Goal: Transaction & Acquisition: Purchase product/service

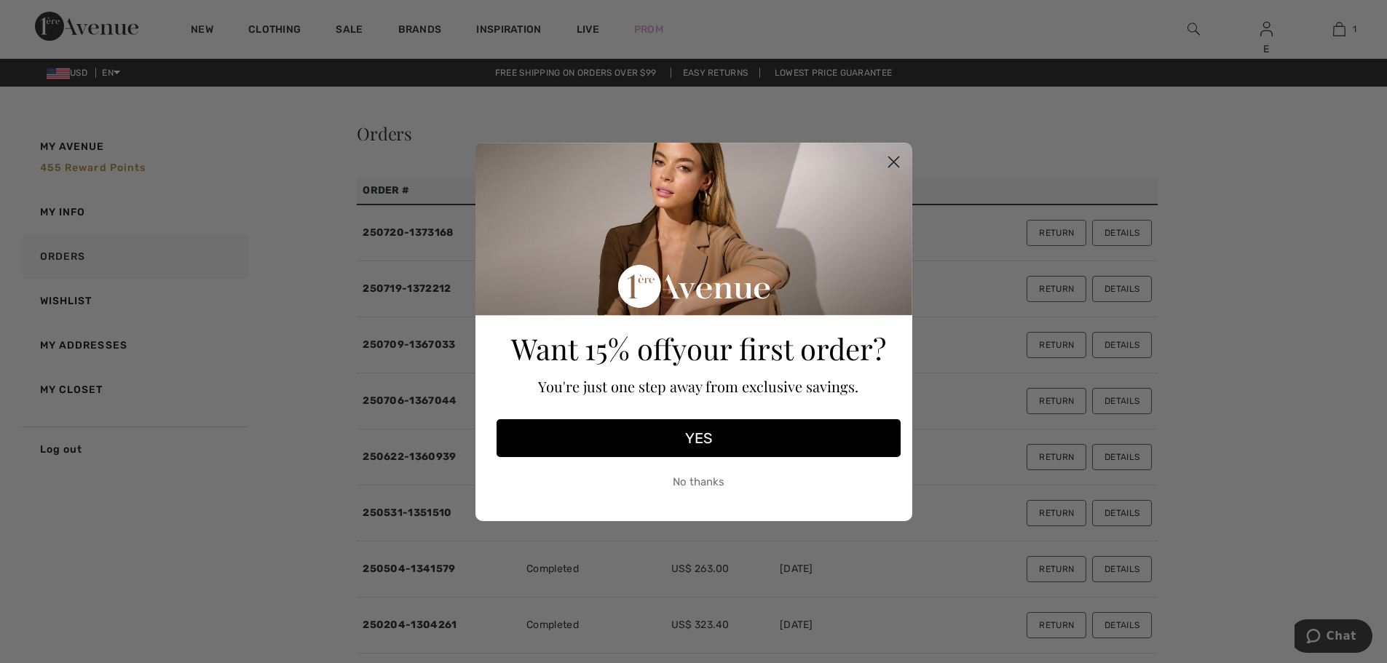
click at [710, 479] on button "No thanks" at bounding box center [698, 482] width 404 height 36
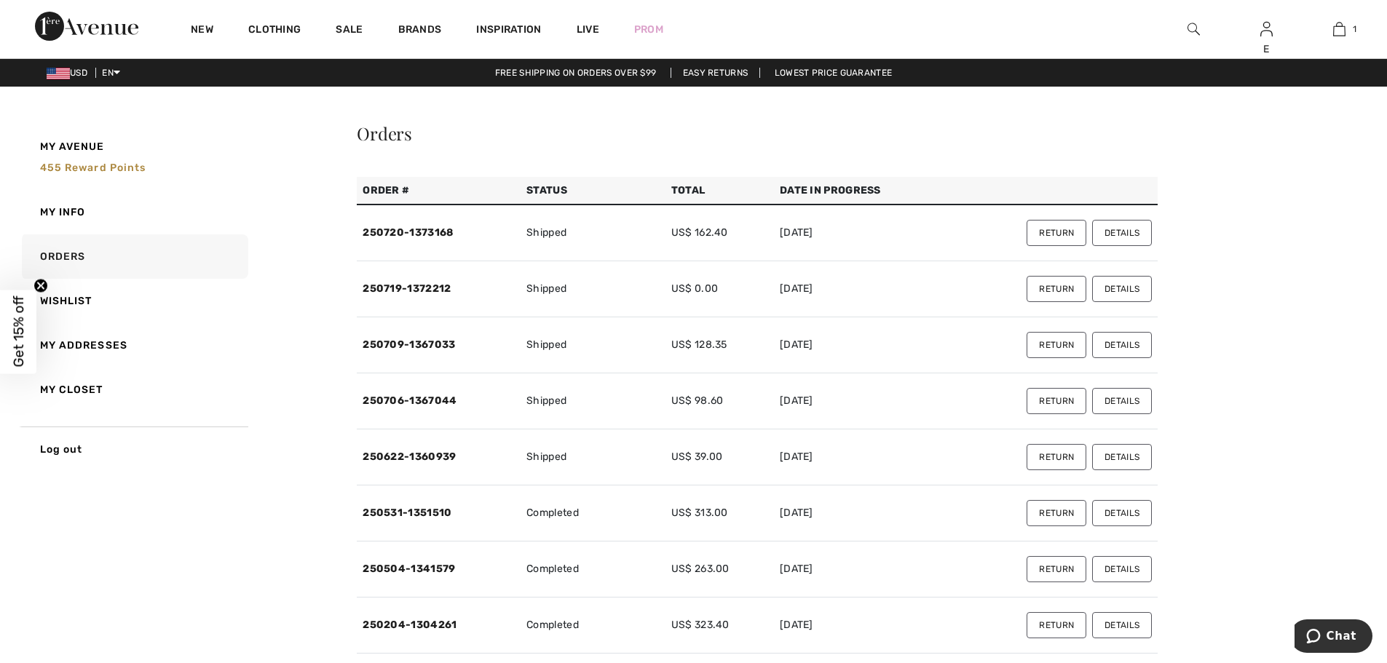
click at [1122, 234] on button "Details" at bounding box center [1122, 233] width 60 height 26
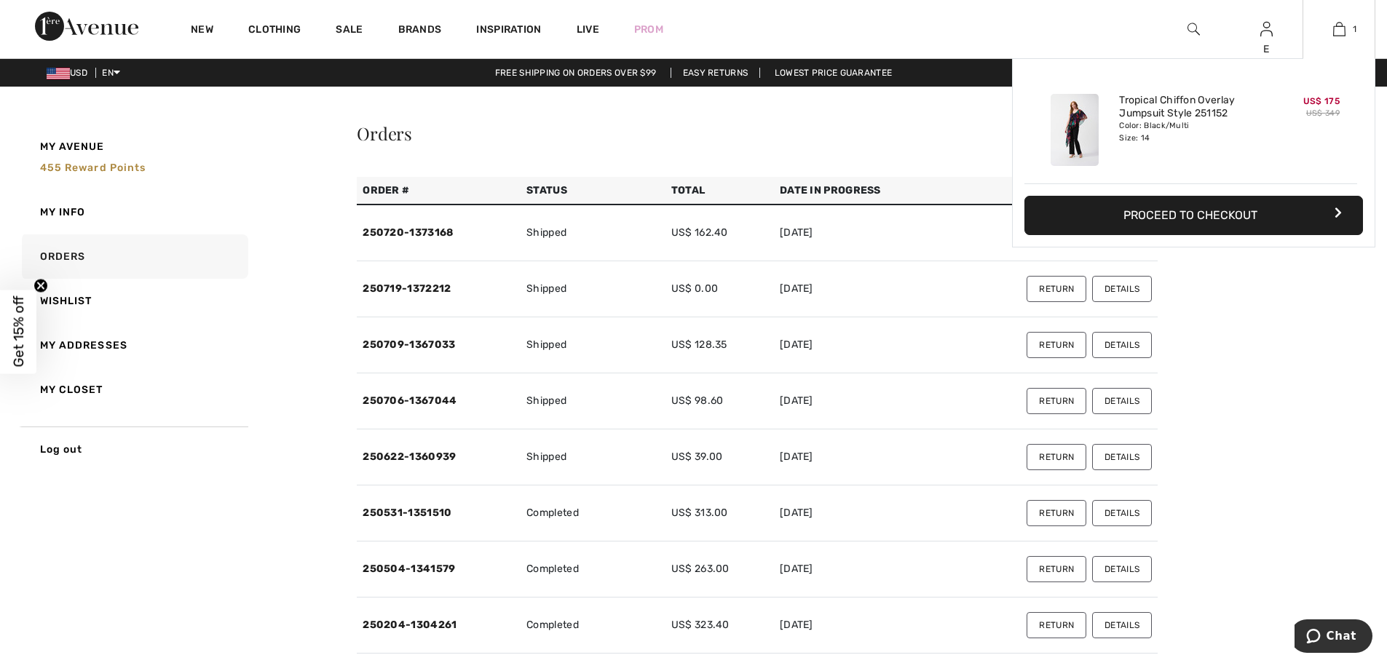
click at [1067, 122] on img at bounding box center [1074, 130] width 48 height 72
click at [1196, 218] on button "Proceed to Checkout" at bounding box center [1193, 215] width 338 height 39
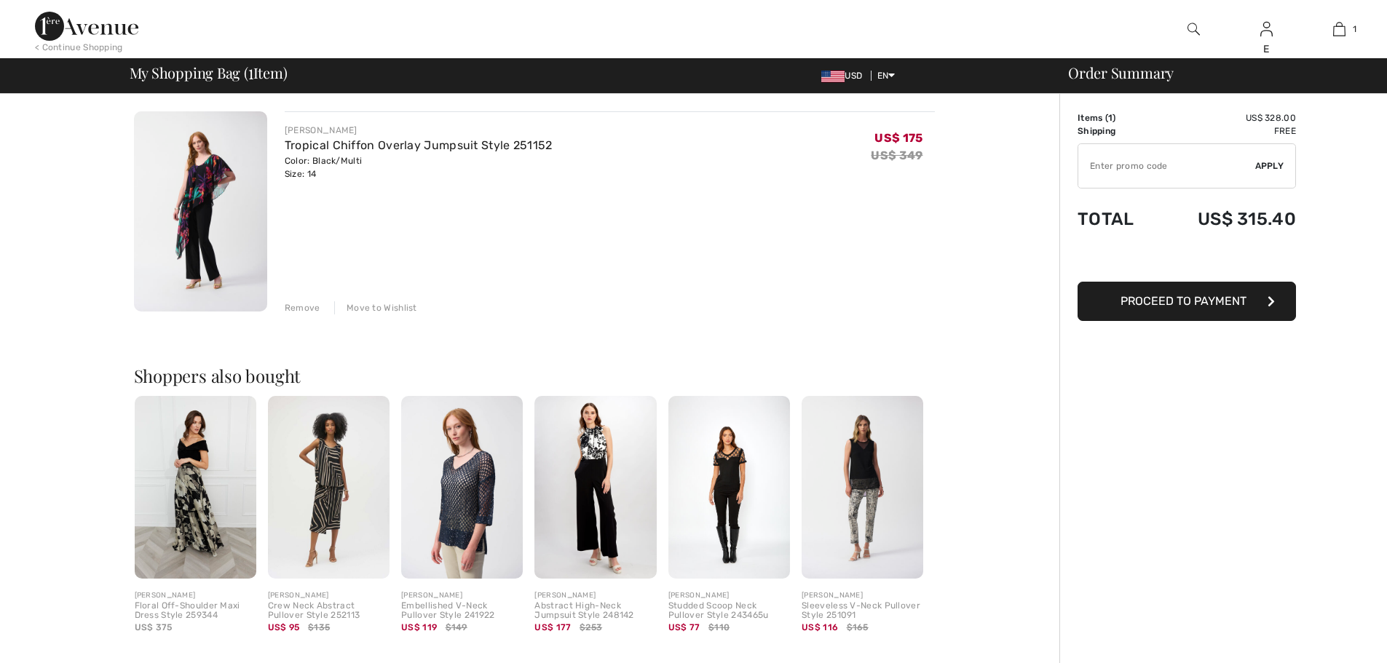
click at [293, 308] on div "Remove" at bounding box center [303, 307] width 36 height 13
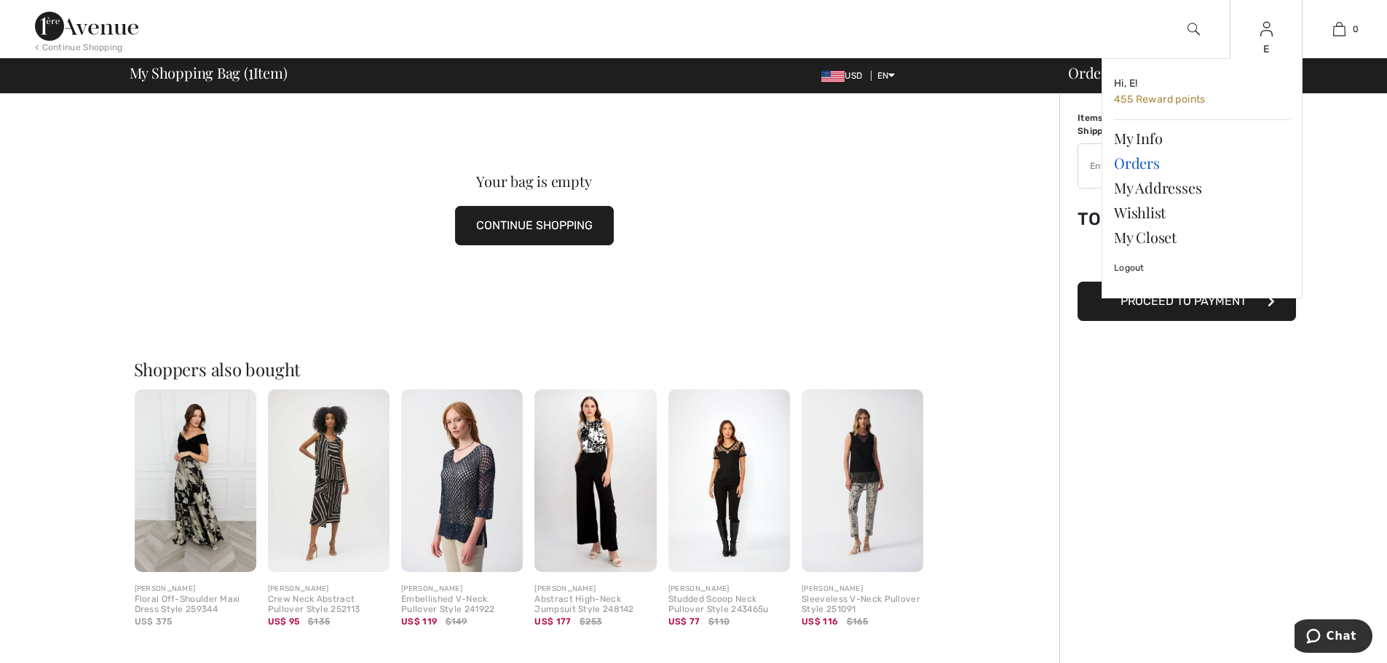
click at [1135, 161] on link "Orders" at bounding box center [1202, 163] width 176 height 25
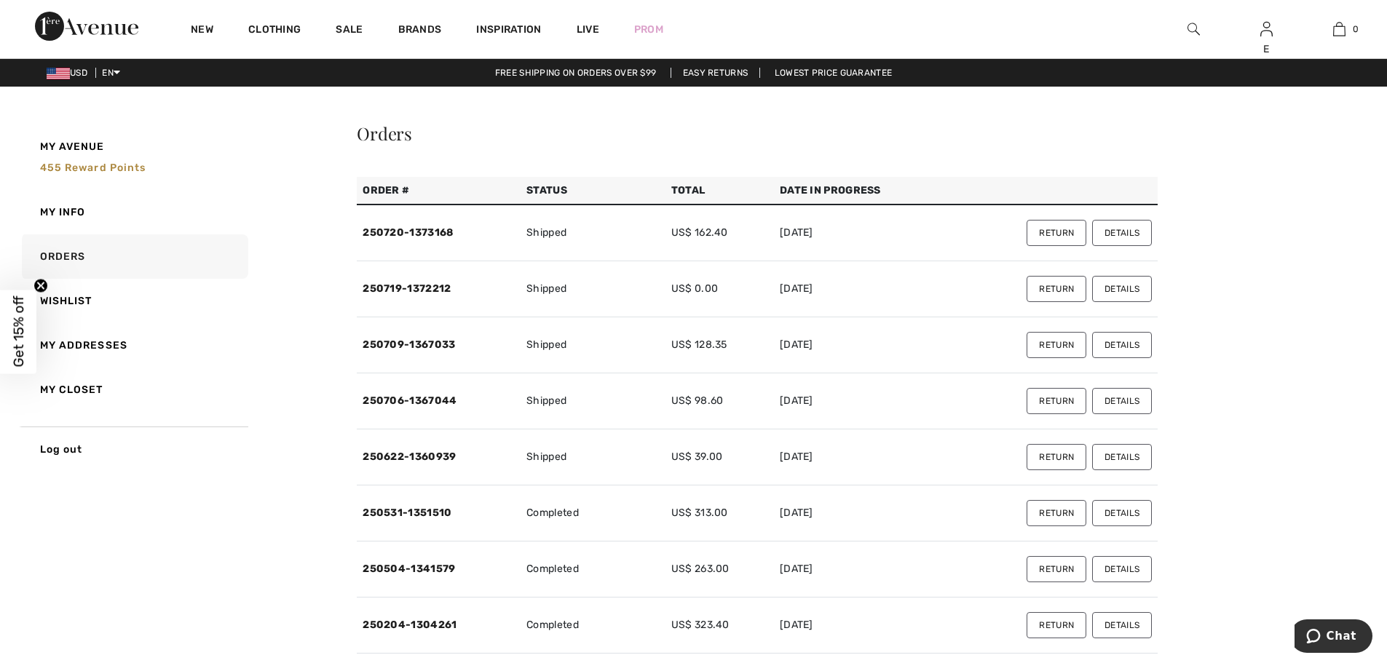
click at [1124, 287] on button "Details" at bounding box center [1122, 289] width 60 height 26
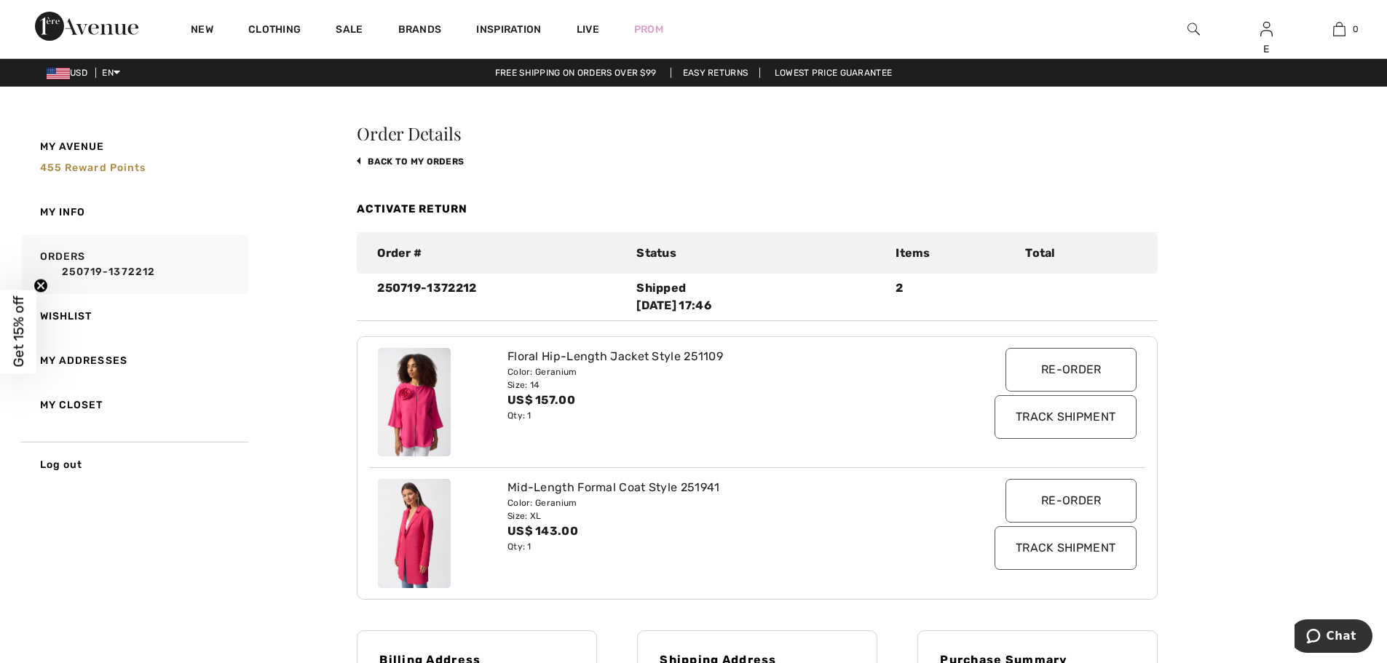
drag, startPoint x: 767, startPoint y: 306, endPoint x: 632, endPoint y: 306, distance: 134.7
click at [632, 306] on div "Shipped 2025-07-23 17:46" at bounding box center [756, 296] width 259 height 35
copy div "2025-07-23 17:46"
click at [1345, 633] on span "Chat" at bounding box center [1341, 636] width 30 height 13
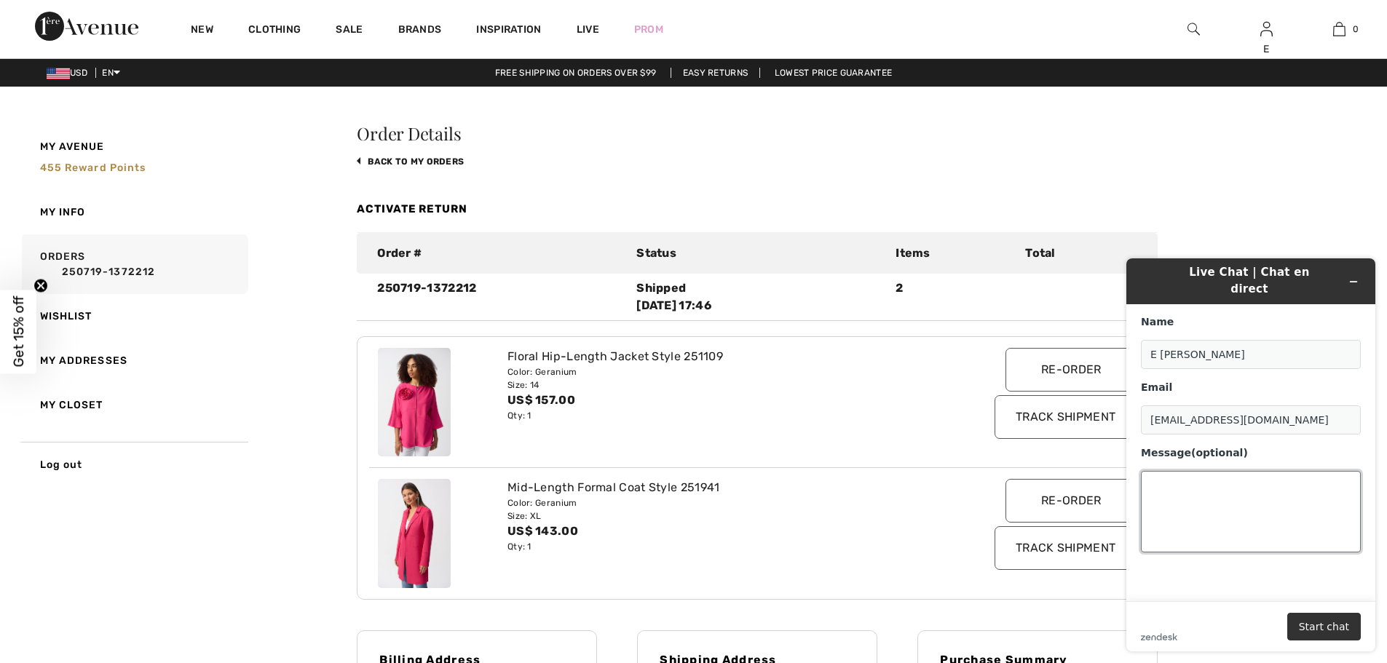
click at [1201, 480] on textarea "Message (optional)" at bounding box center [1251, 512] width 220 height 82
paste textarea "2025-07-23 17:46"
drag, startPoint x: 488, startPoint y: 293, endPoint x: 378, endPoint y: 291, distance: 109.9
click at [378, 291] on div "250719-1372212" at bounding box center [497, 296] width 259 height 35
copy div "250719-1372212"
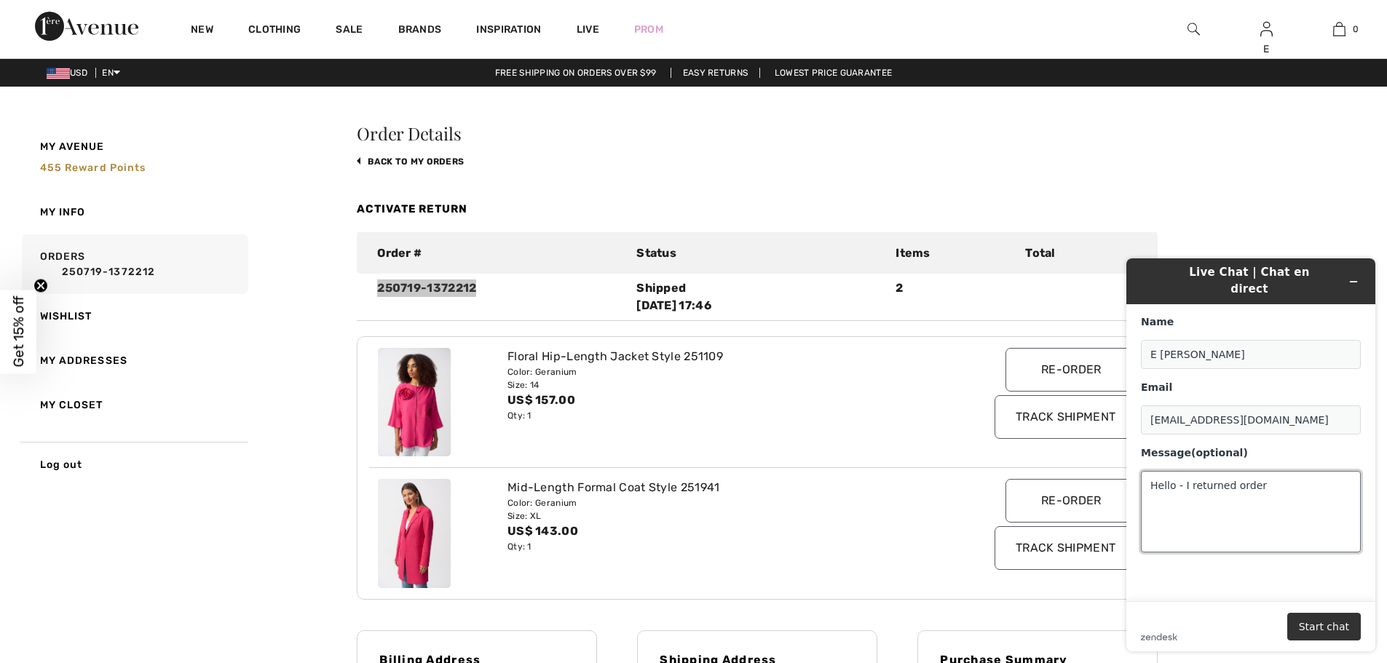
click at [1282, 476] on textarea "Hello - I returned order" at bounding box center [1251, 512] width 220 height 82
paste textarea "250719-1372212"
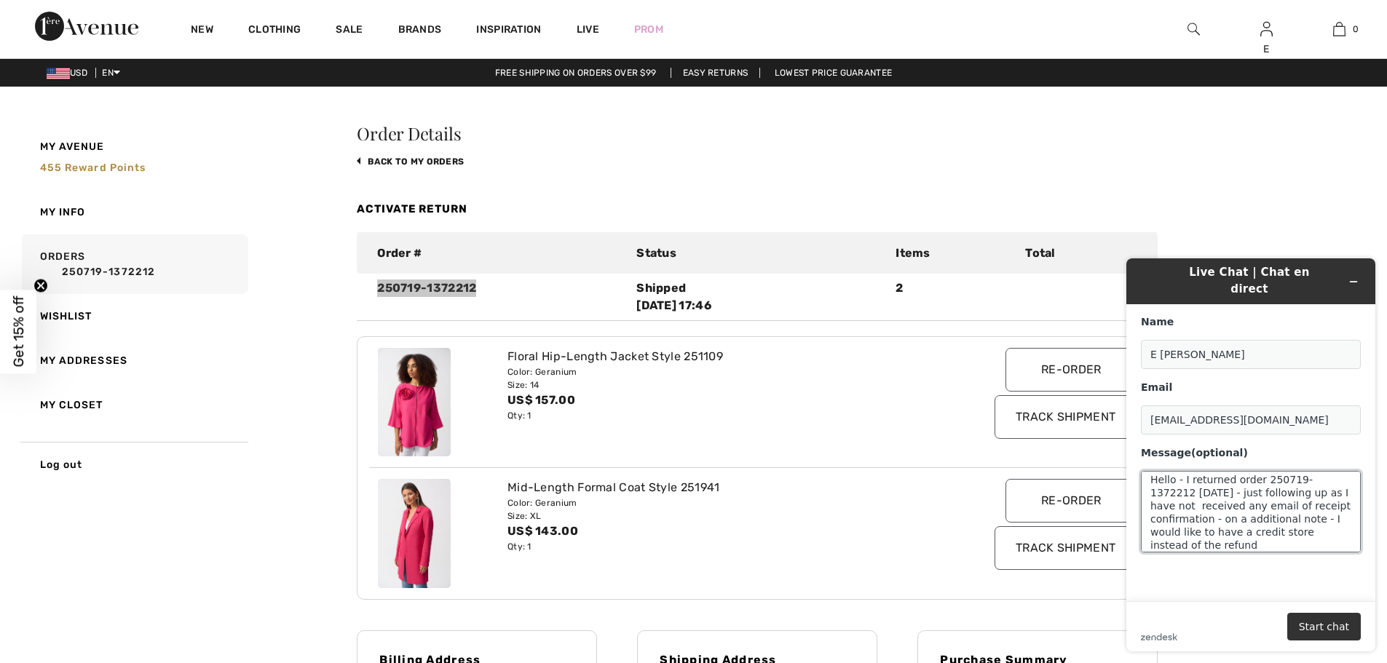
scroll to position [19, 0]
type textarea "Hello - I returned order 250719-1372212 last Thursday - just following up as I …"
click at [1317, 625] on button "Start chat" at bounding box center [1324, 627] width 74 height 28
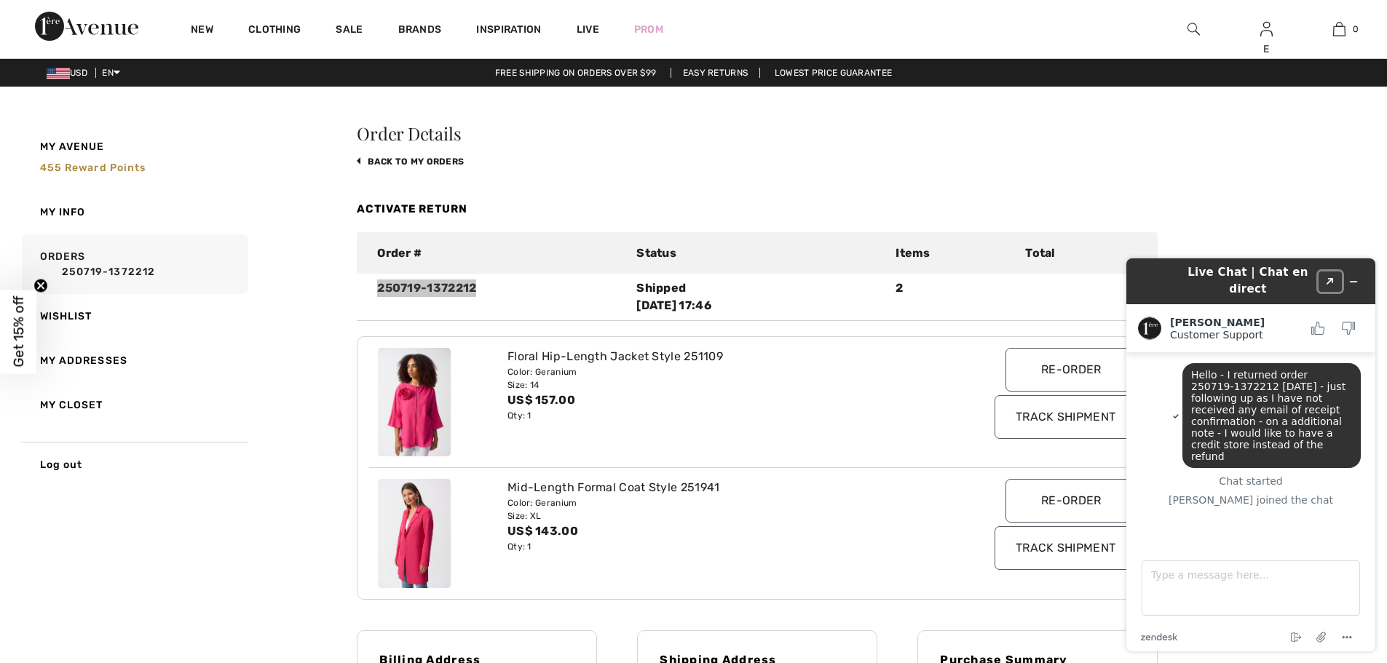
click at [1330, 278] on icon "Popout" at bounding box center [1329, 281] width 7 height 7
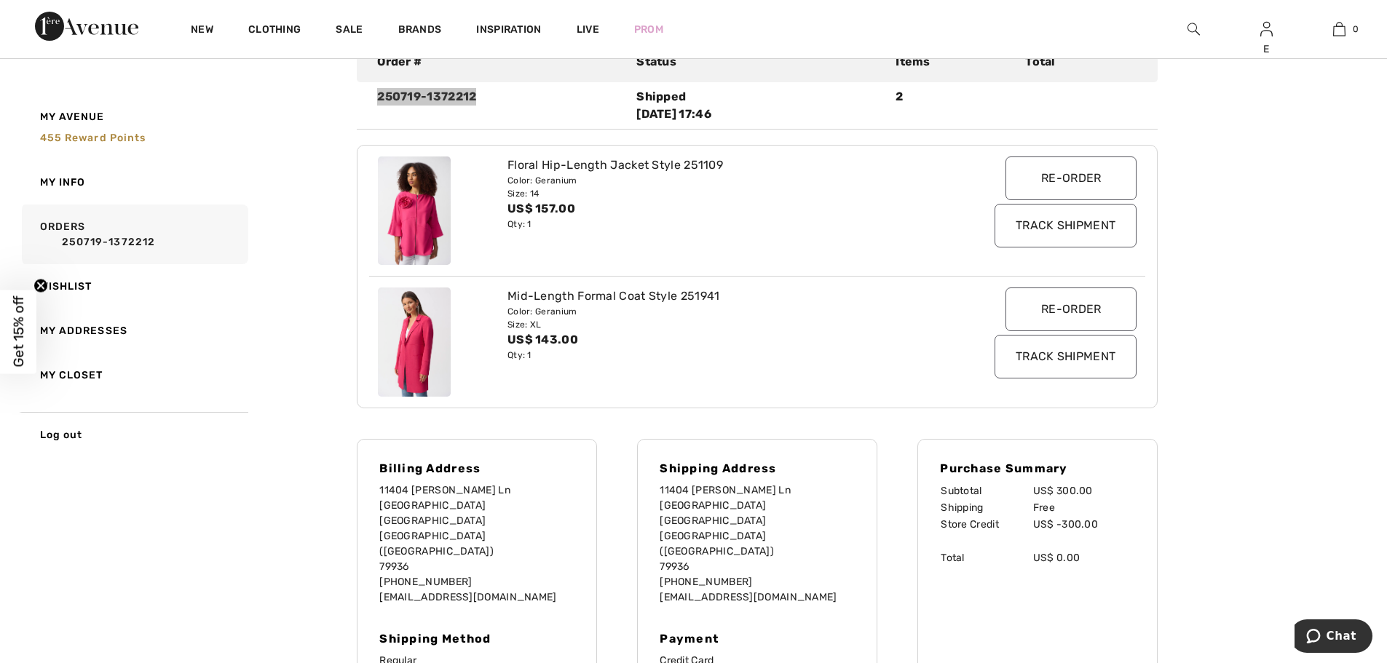
scroll to position [218, 0]
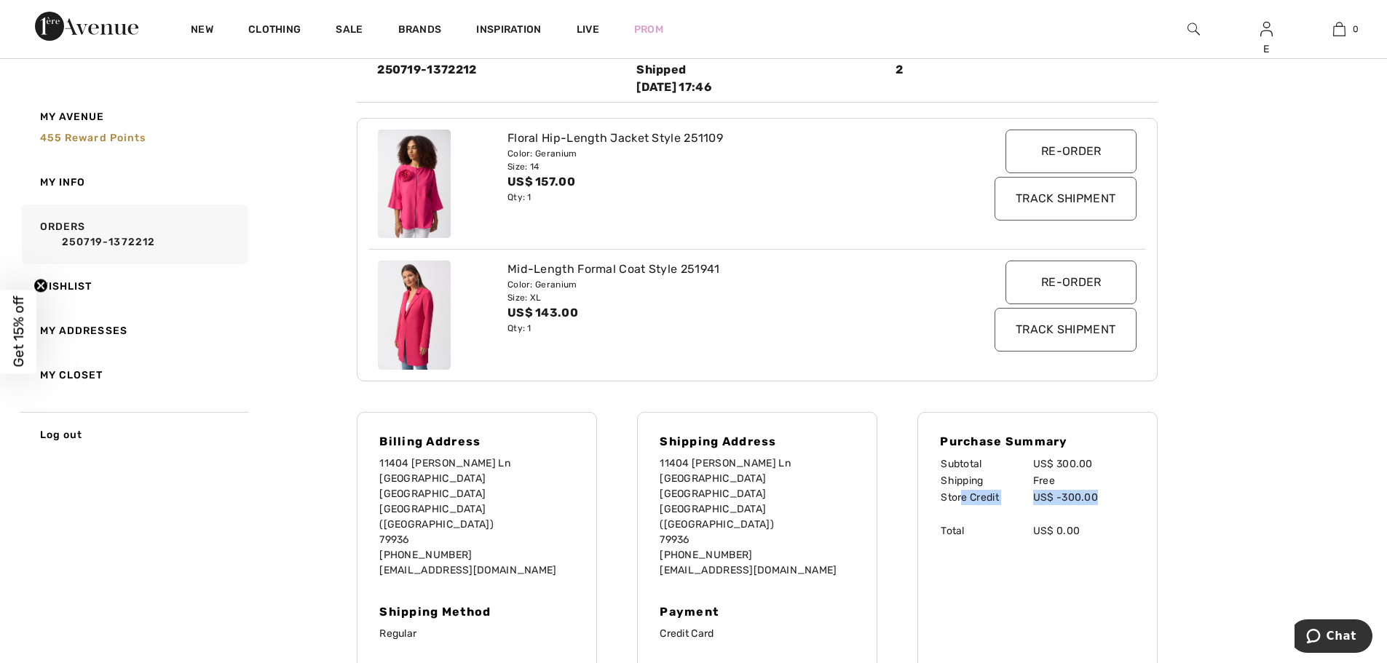
drag, startPoint x: 1103, startPoint y: 499, endPoint x: 963, endPoint y: 501, distance: 140.5
click at [963, 501] on tr "Store Credit US$ -300.00" at bounding box center [1037, 497] width 195 height 17
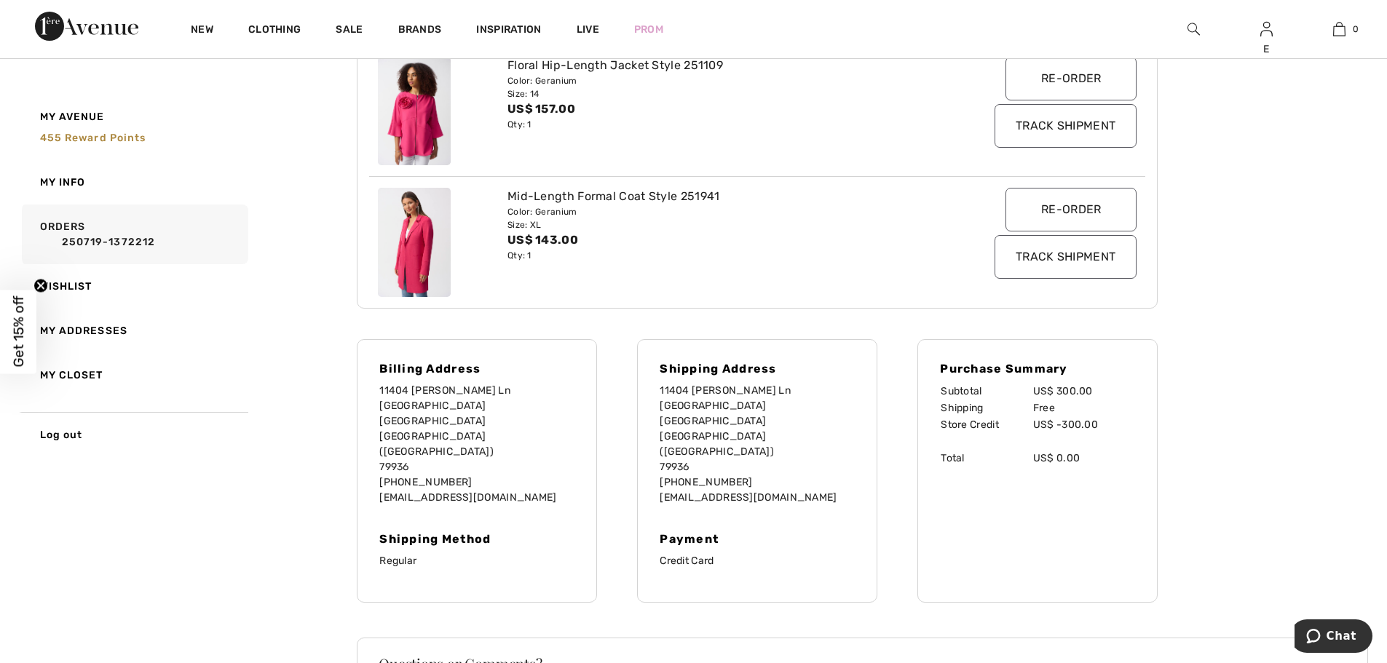
click at [995, 525] on div "Purchase Summary Subtotal US$ 300.00 Shipping Free Store Credit US$ -300.00 Tot…" at bounding box center [1037, 470] width 240 height 263
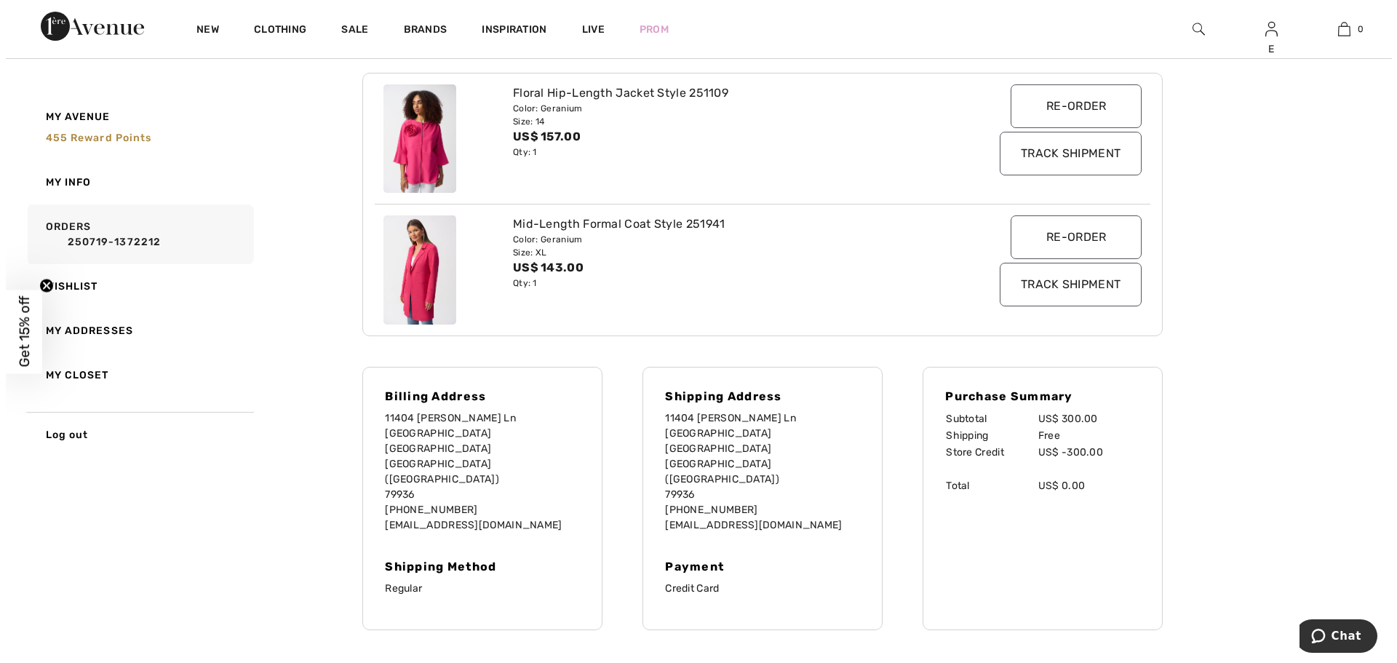
scroll to position [0, 0]
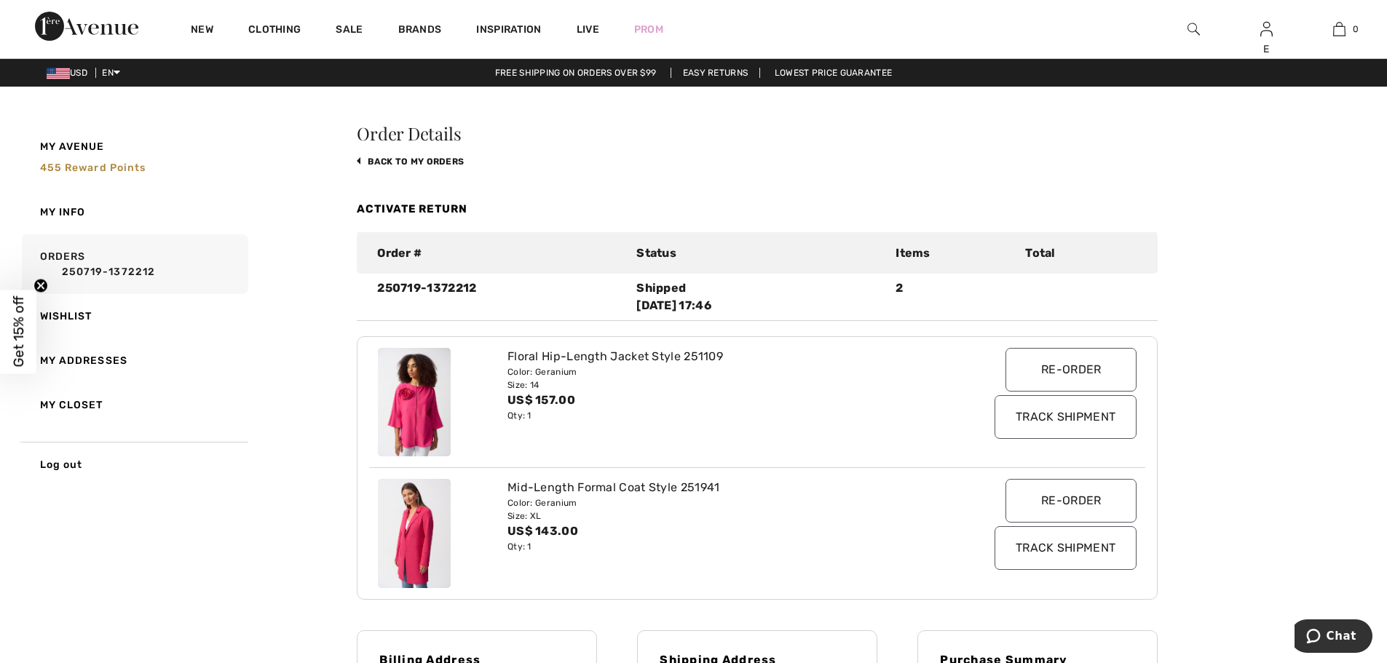
click at [1192, 30] on img at bounding box center [1193, 28] width 12 height 17
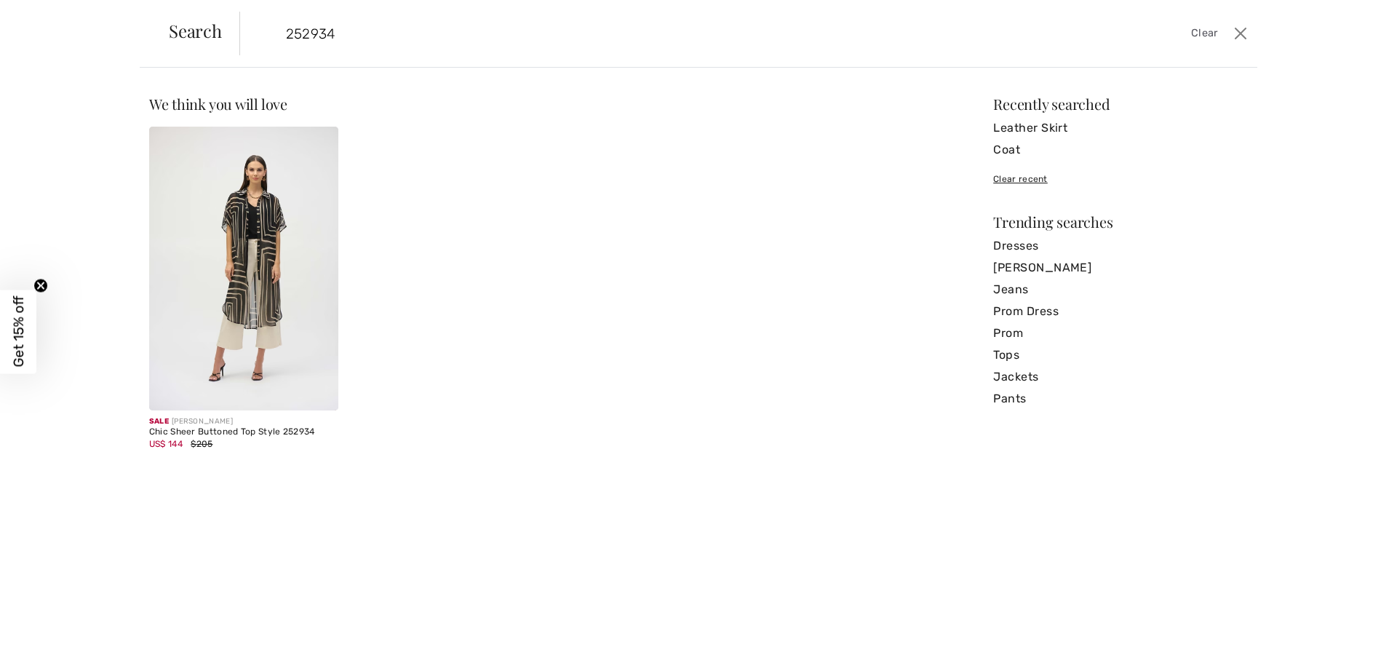
type input "252934"
click at [191, 263] on img at bounding box center [243, 269] width 189 height 284
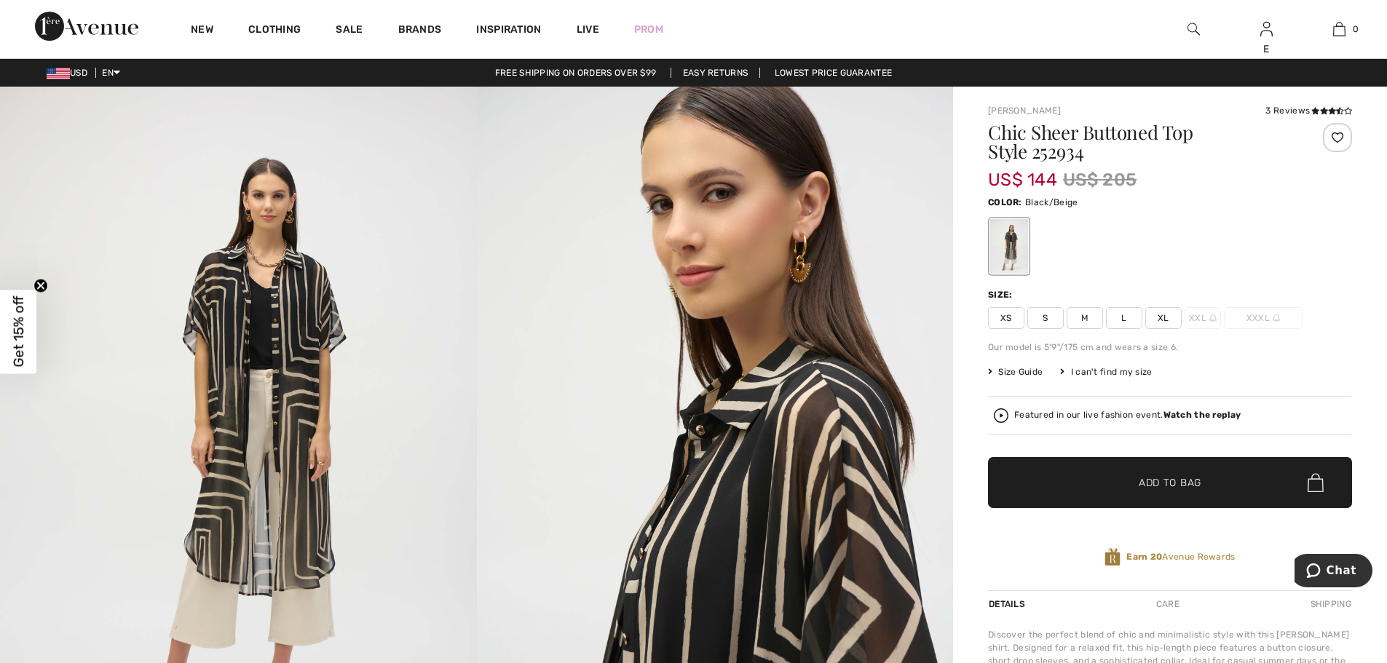
click at [1122, 317] on span "L" at bounding box center [1124, 318] width 36 height 22
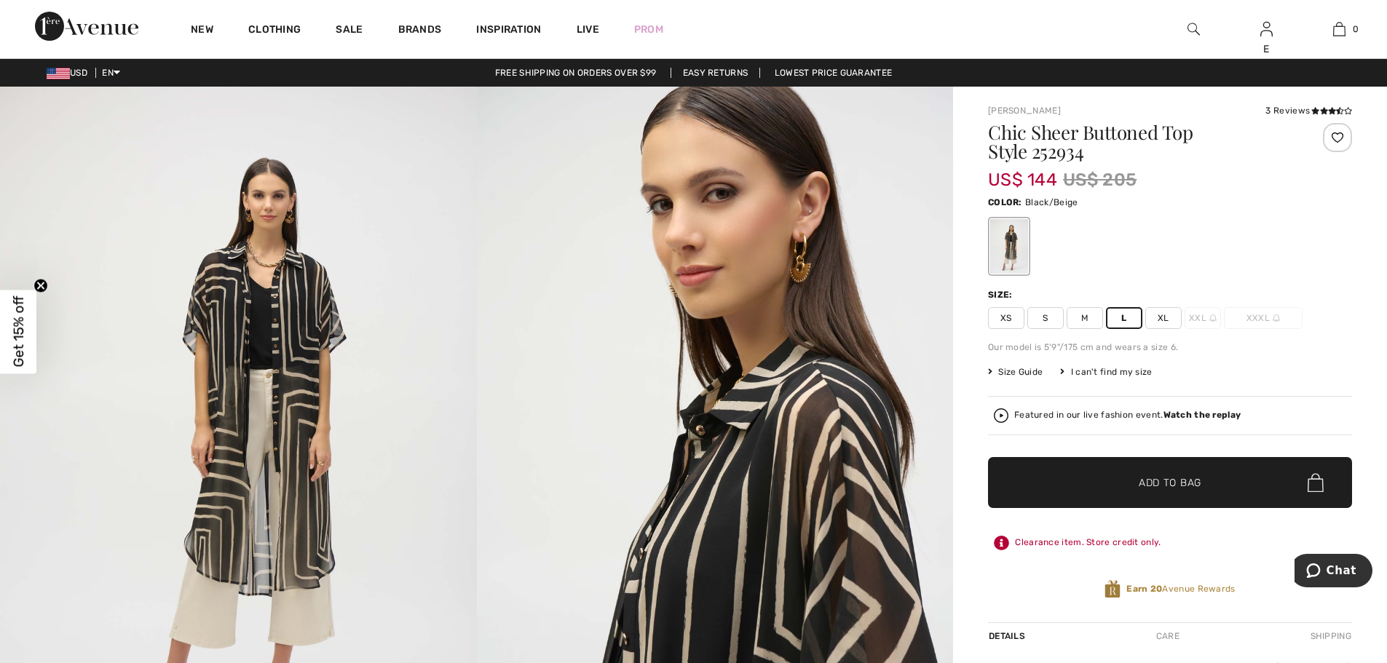
click at [1154, 481] on span "Add to Bag" at bounding box center [1169, 482] width 63 height 15
click at [1191, 23] on img at bounding box center [1193, 28] width 12 height 17
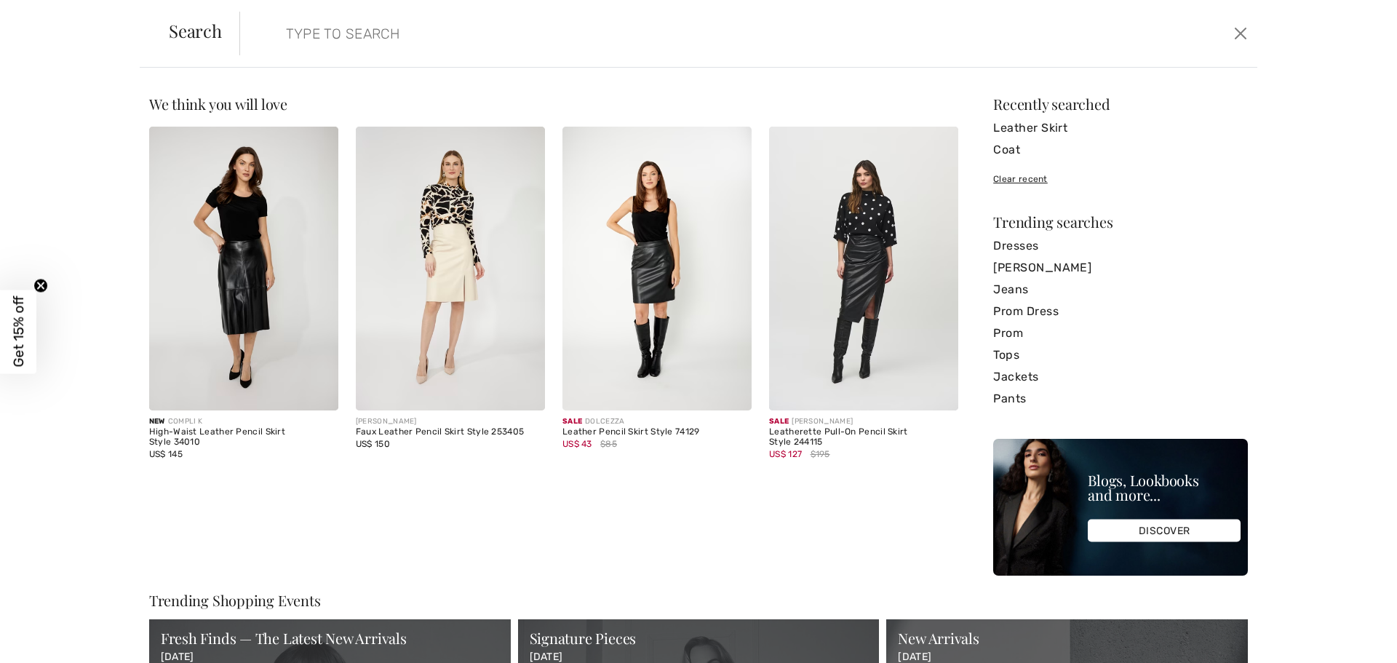
click at [394, 34] on input "search" at bounding box center [633, 34] width 716 height 44
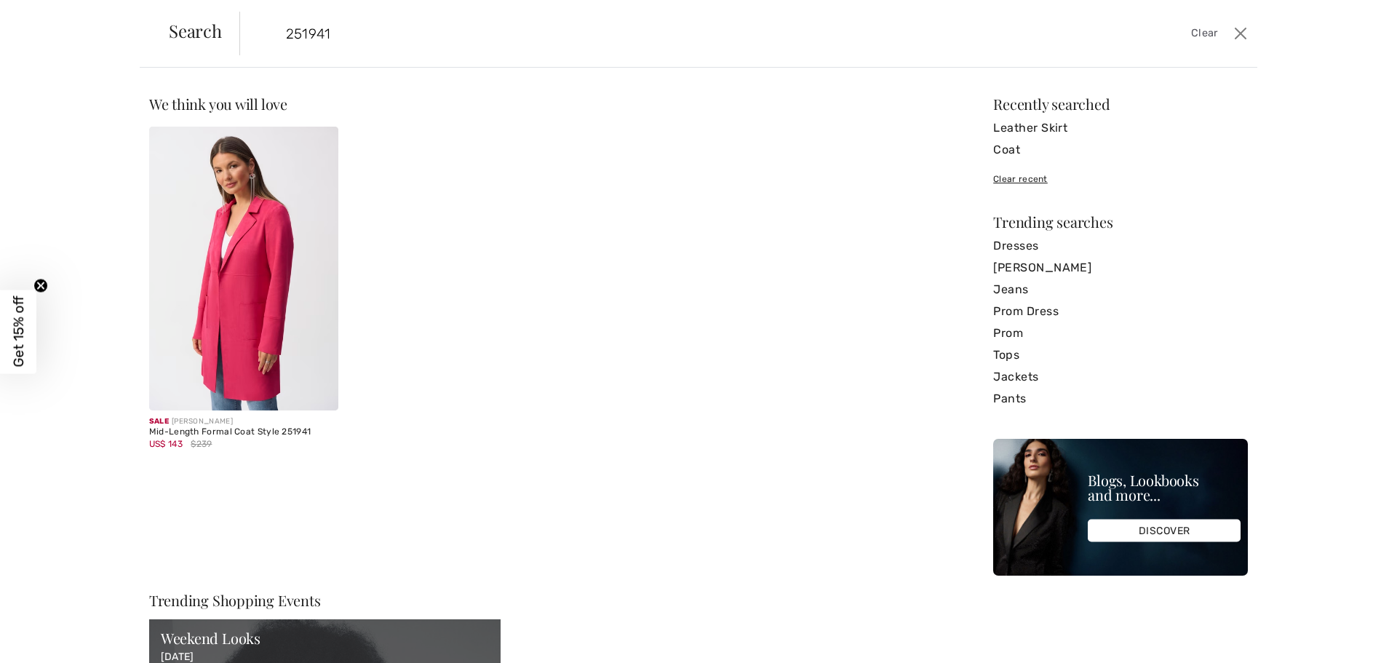
type input "251941"
click at [236, 230] on img at bounding box center [243, 269] width 189 height 284
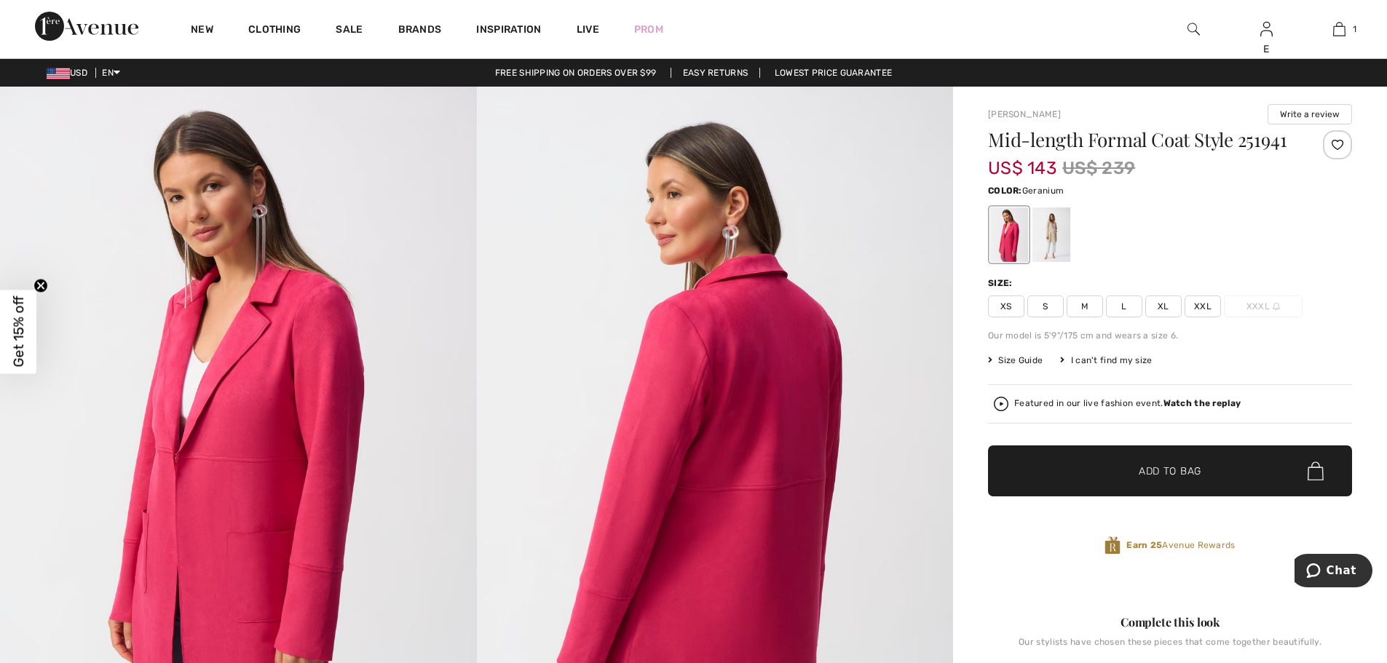
click at [1129, 308] on span "L" at bounding box center [1124, 306] width 36 height 22
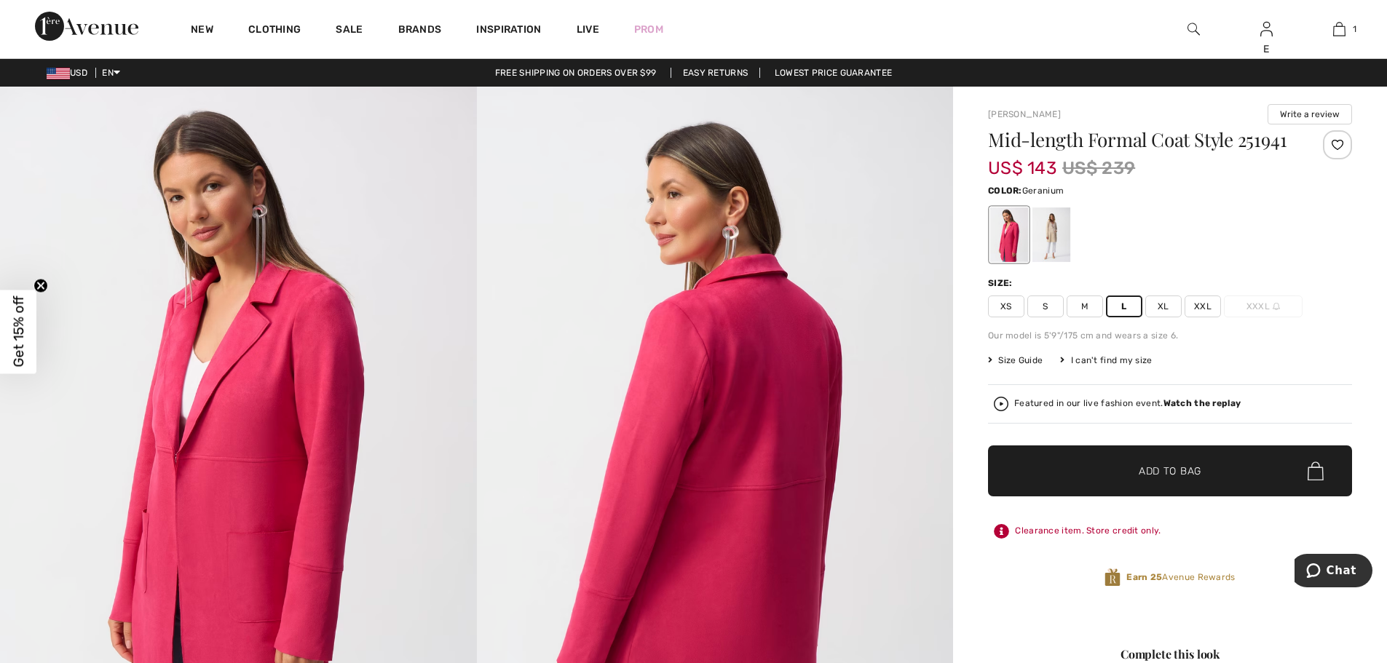
click at [1156, 481] on span "✔ Added to Bag Add to Bag" at bounding box center [1170, 470] width 364 height 51
click at [841, 195] on img at bounding box center [715, 444] width 477 height 714
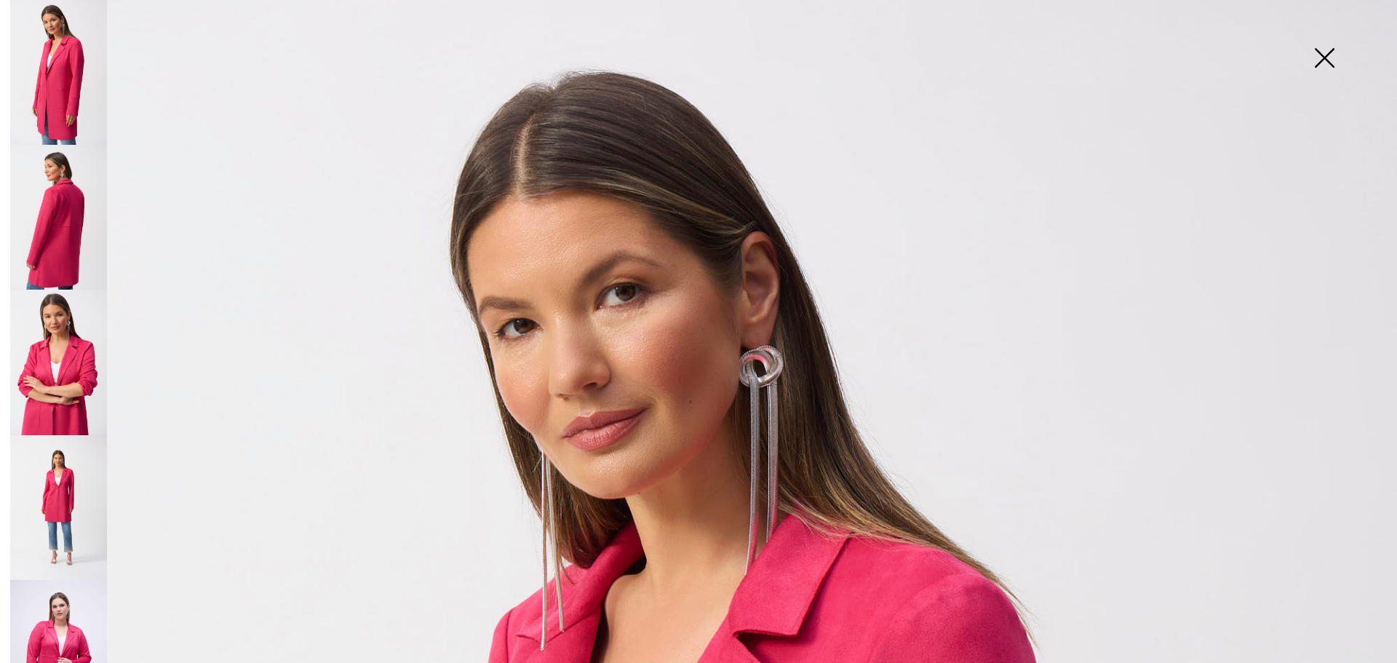
click at [1328, 58] on img at bounding box center [1324, 59] width 73 height 75
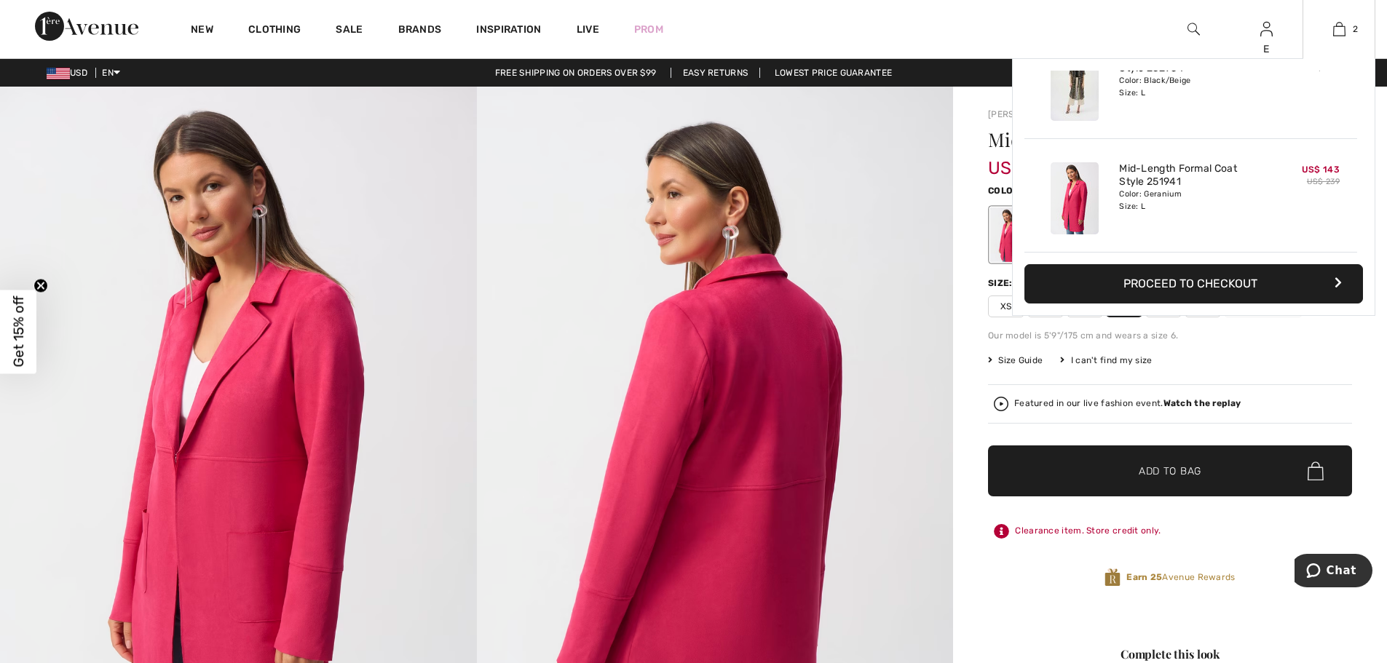
click at [1250, 273] on button "Proceed to Checkout" at bounding box center [1193, 283] width 338 height 39
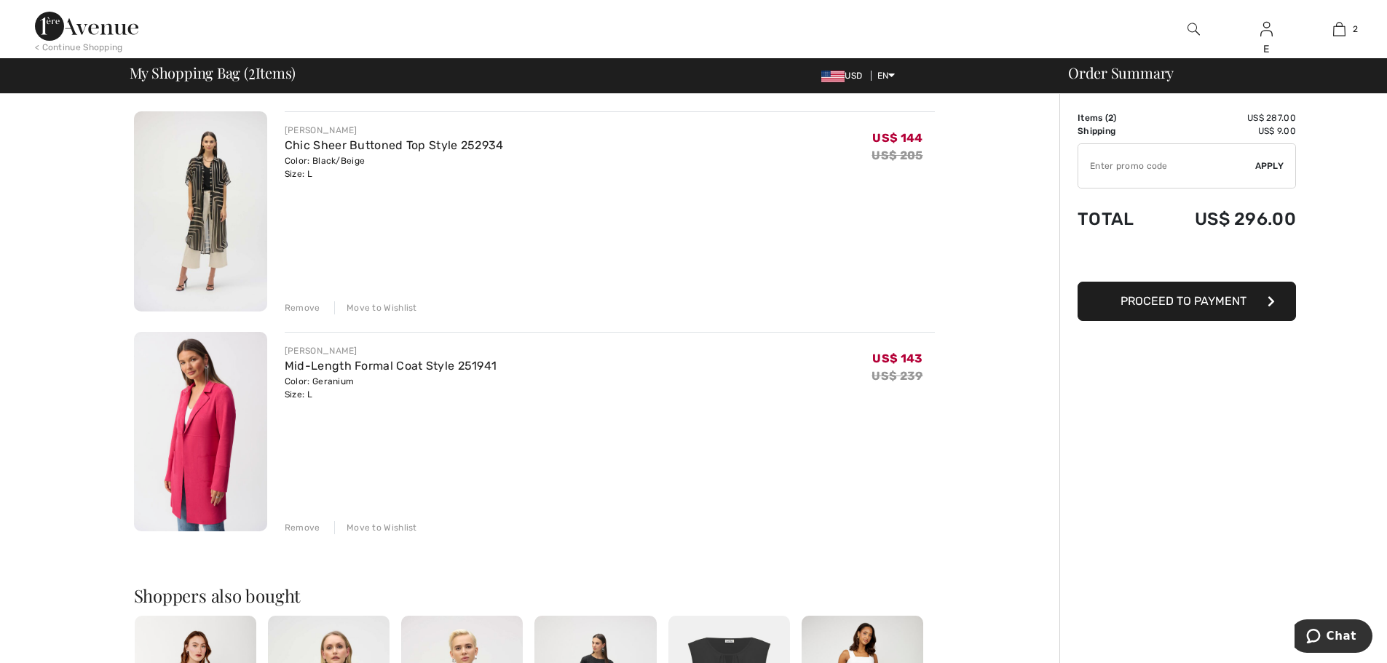
click at [369, 371] on link "Mid-Length Formal Coat Style 251941" at bounding box center [391, 366] width 213 height 14
drag, startPoint x: 510, startPoint y: 368, endPoint x: 287, endPoint y: 369, distance: 223.4
click at [287, 369] on div "JOSEPH RIBKOFF Mid-Length Formal Coat Style 251941 Color: Geranium Size: L Fina…" at bounding box center [610, 372] width 650 height 57
copy link "Mid-Length Formal Coat Style 251941"
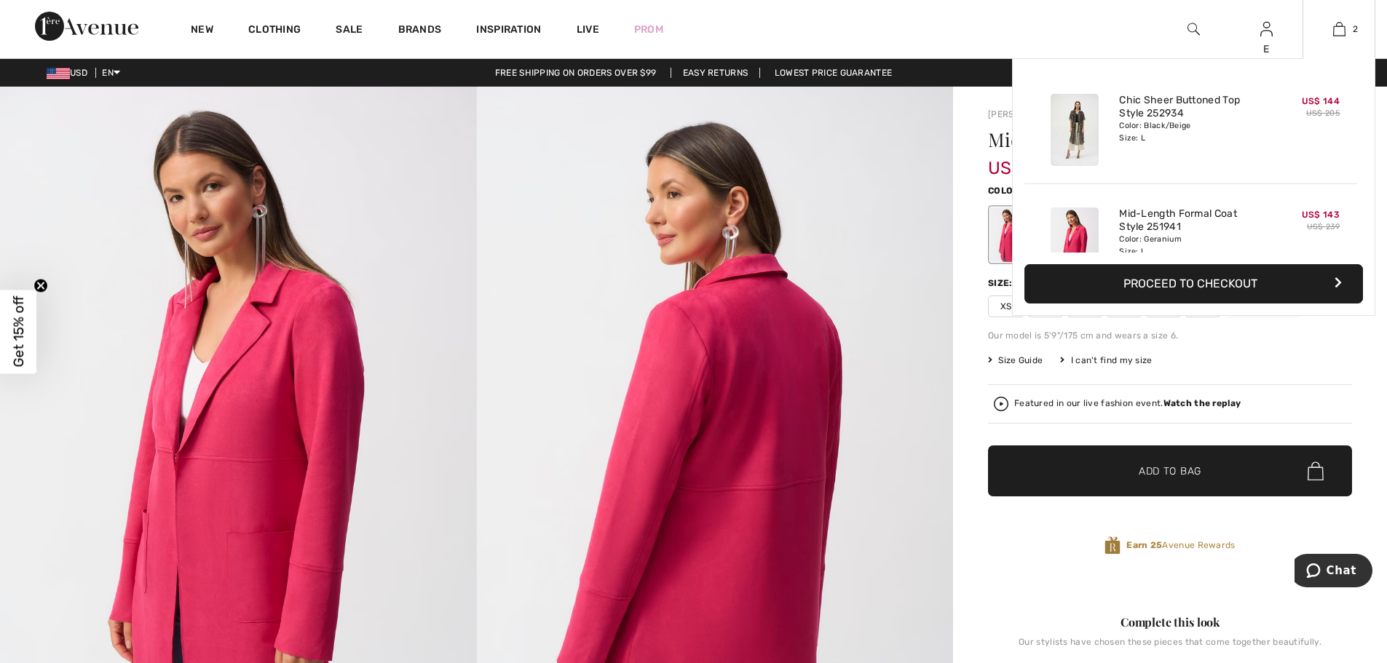
click at [1196, 283] on button "Proceed to Checkout" at bounding box center [1193, 283] width 338 height 39
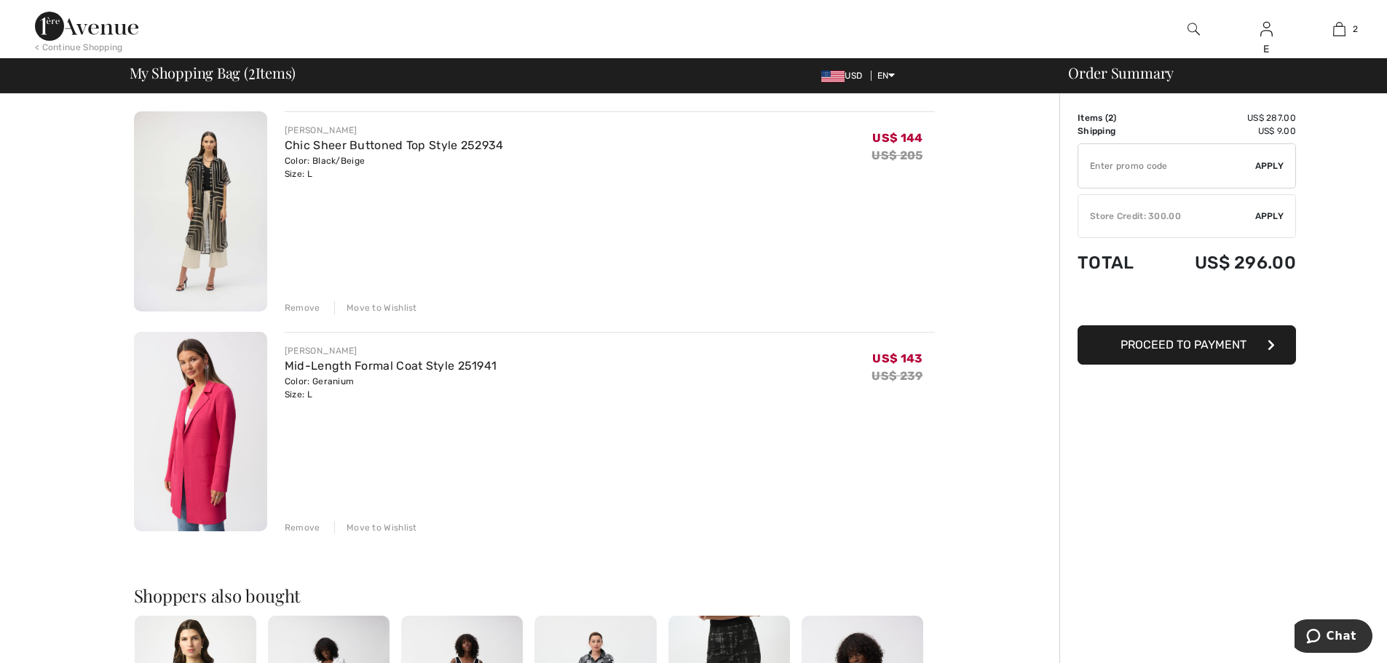
click at [975, 226] on div "JOSEPH RIBKOFF Chic Sheer Buttoned Top Style 252934 Color: Black/Beige Size: L …" at bounding box center [534, 618] width 1050 height 1049
click at [86, 28] on img at bounding box center [86, 26] width 103 height 29
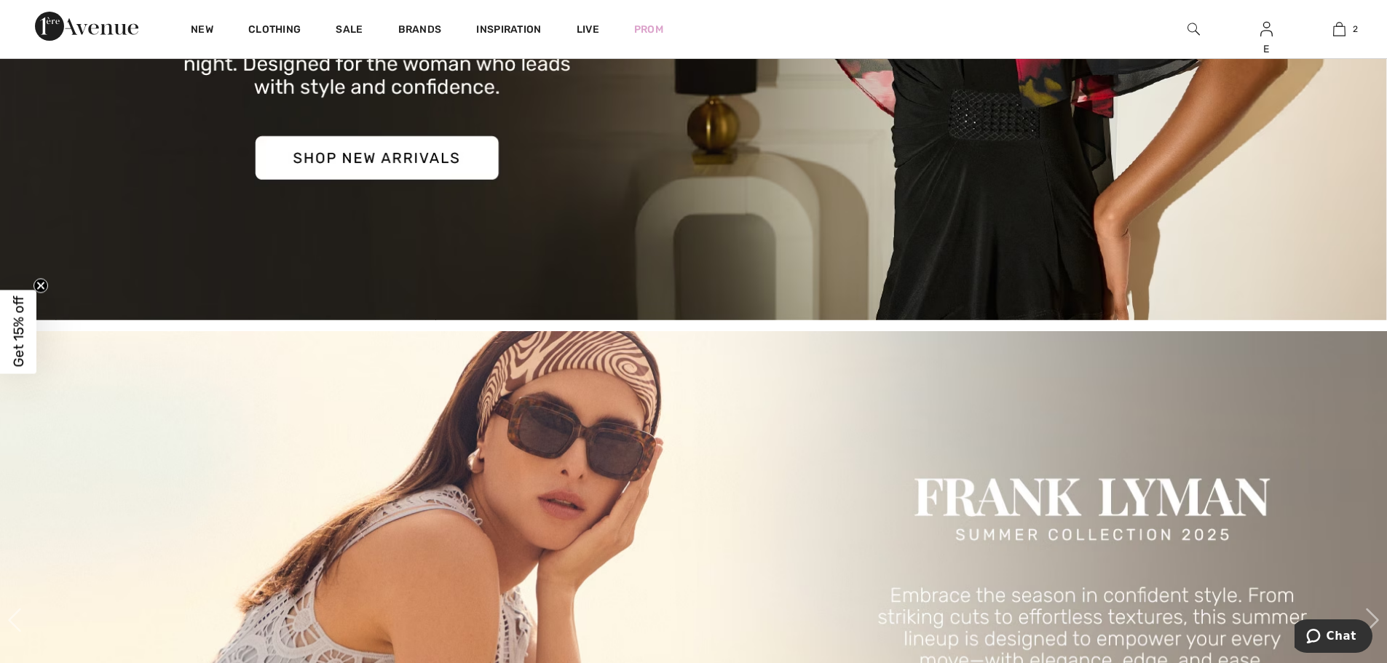
scroll to position [291, 0]
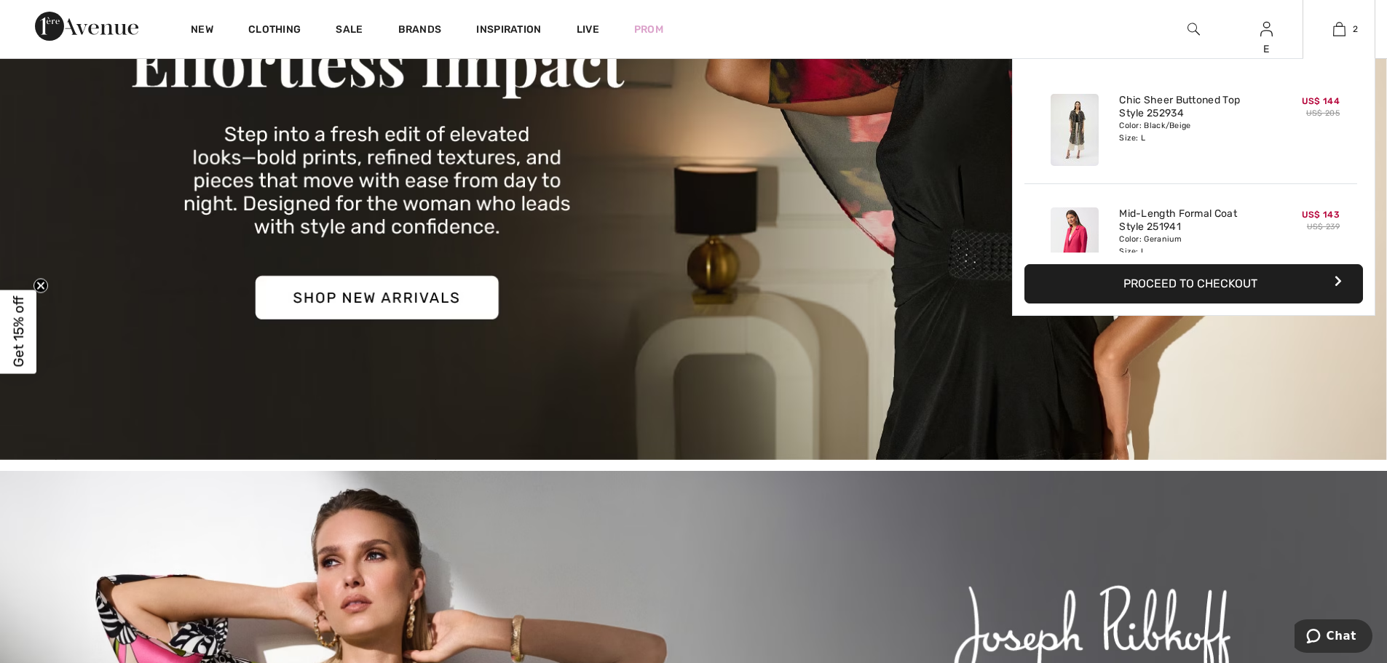
click at [1215, 282] on button "Proceed to Checkout" at bounding box center [1193, 283] width 338 height 39
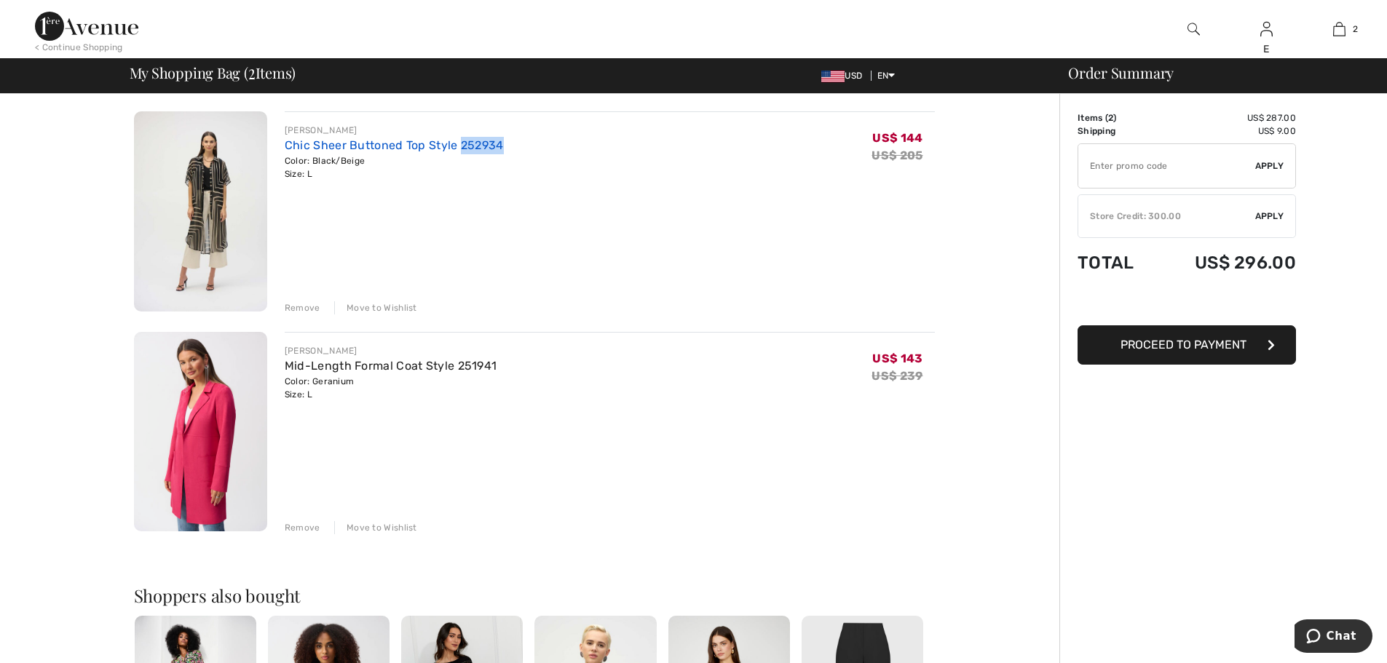
drag, startPoint x: 494, startPoint y: 146, endPoint x: 457, endPoint y: 147, distance: 37.1
click at [457, 147] on div "[PERSON_NAME] Chic Sheer Buttoned Top Style 252934 Color: Black/Beige Size: L F…" at bounding box center [610, 152] width 650 height 57
copy link "252934"
click at [304, 306] on div "Remove" at bounding box center [303, 307] width 36 height 13
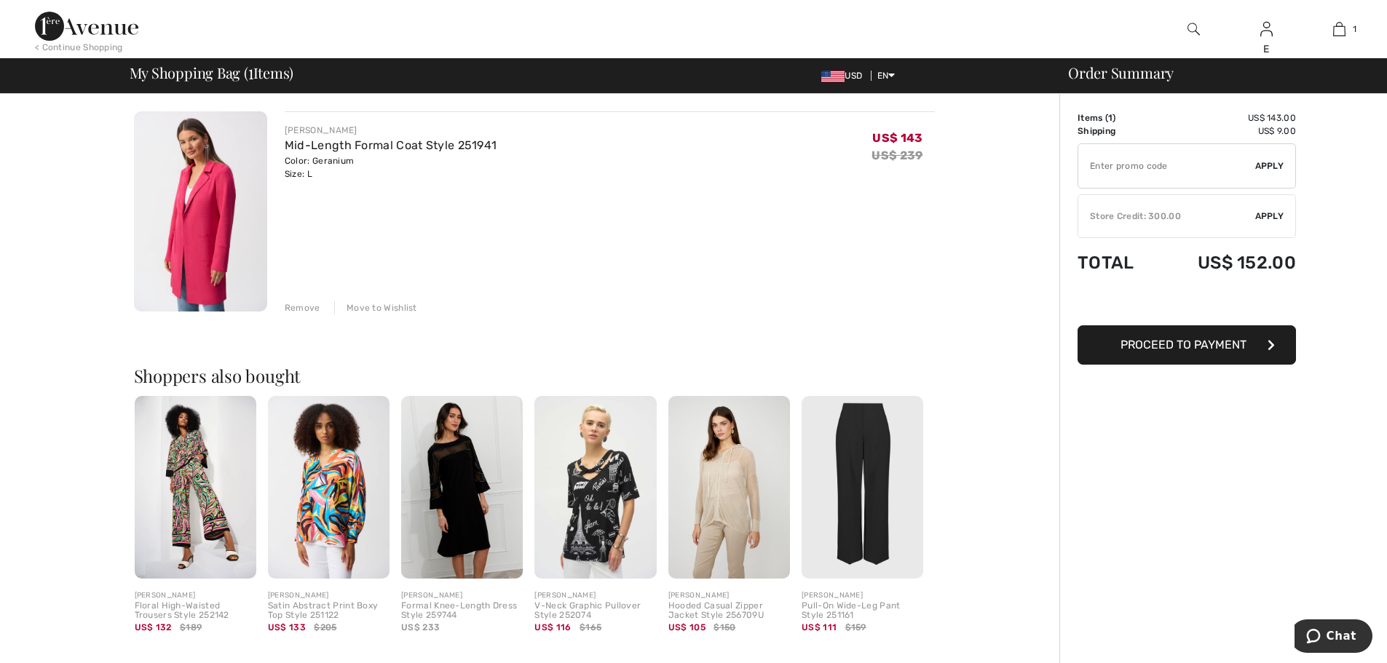
click at [1191, 29] on img at bounding box center [1193, 28] width 12 height 17
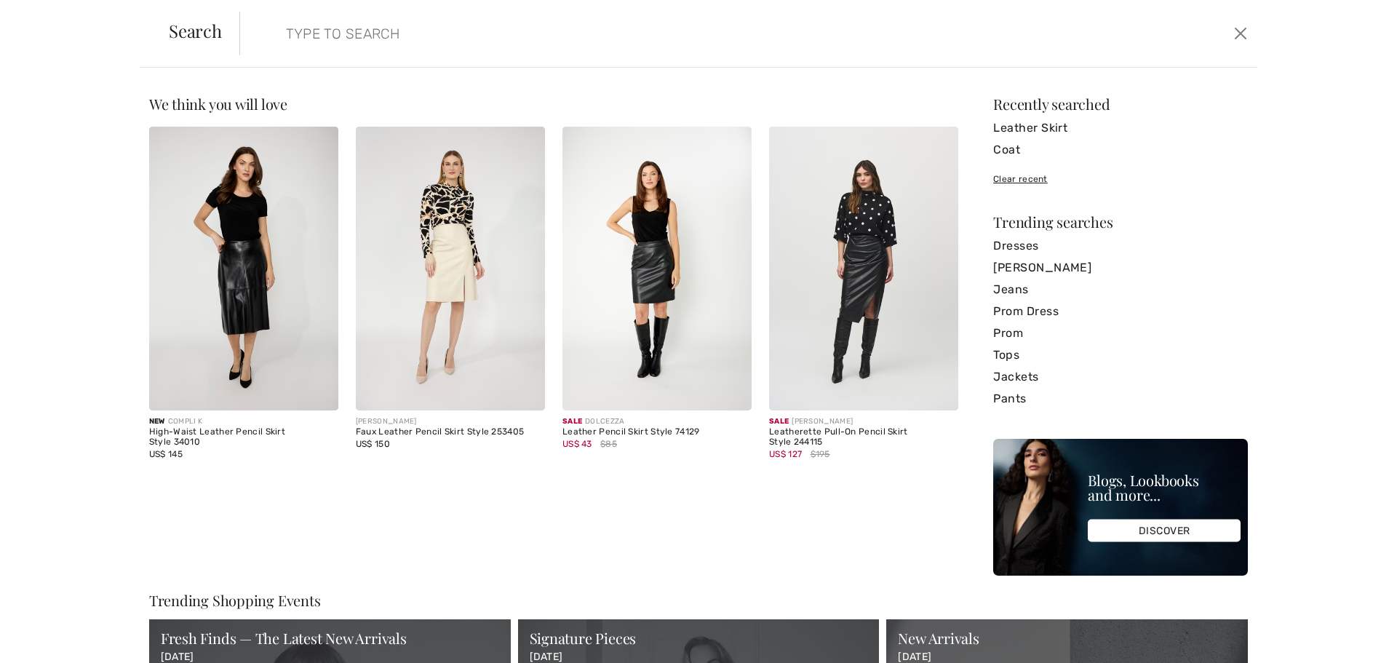
click at [482, 48] on input "search" at bounding box center [633, 34] width 716 height 44
paste input "252934"
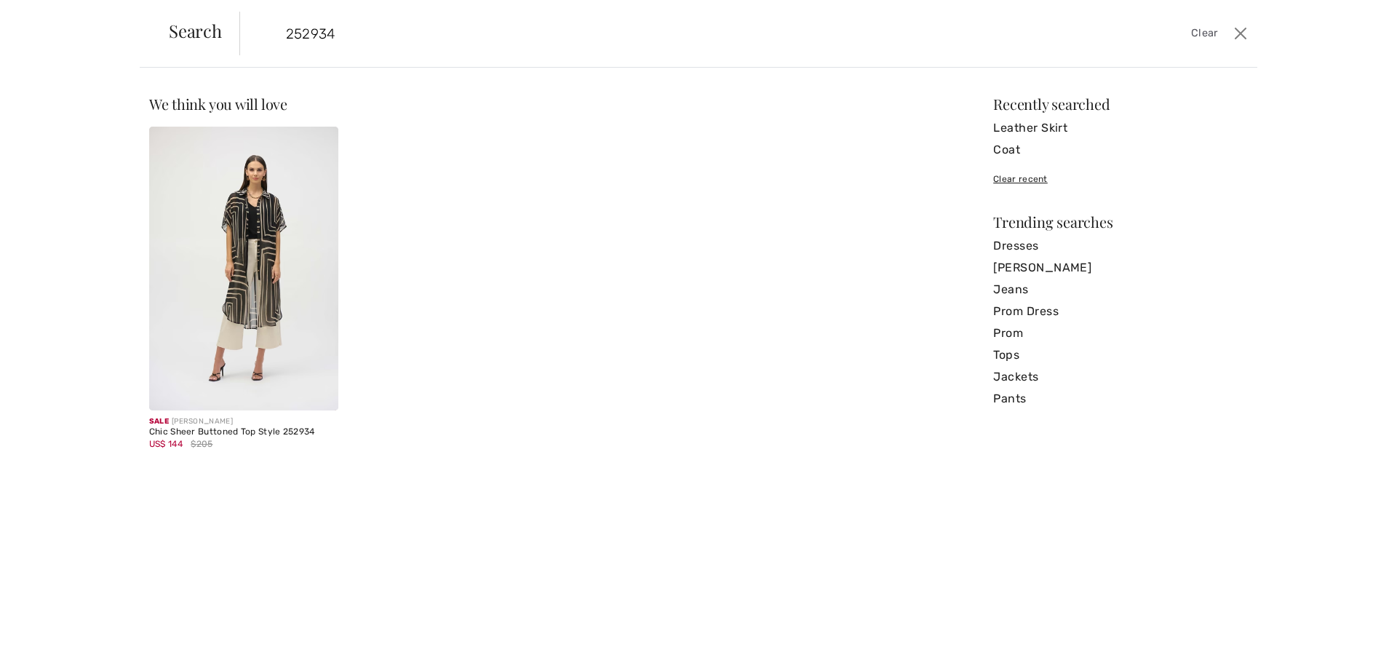
type input "252934"
click at [215, 253] on img at bounding box center [243, 269] width 189 height 284
click at [246, 245] on img at bounding box center [243, 269] width 189 height 284
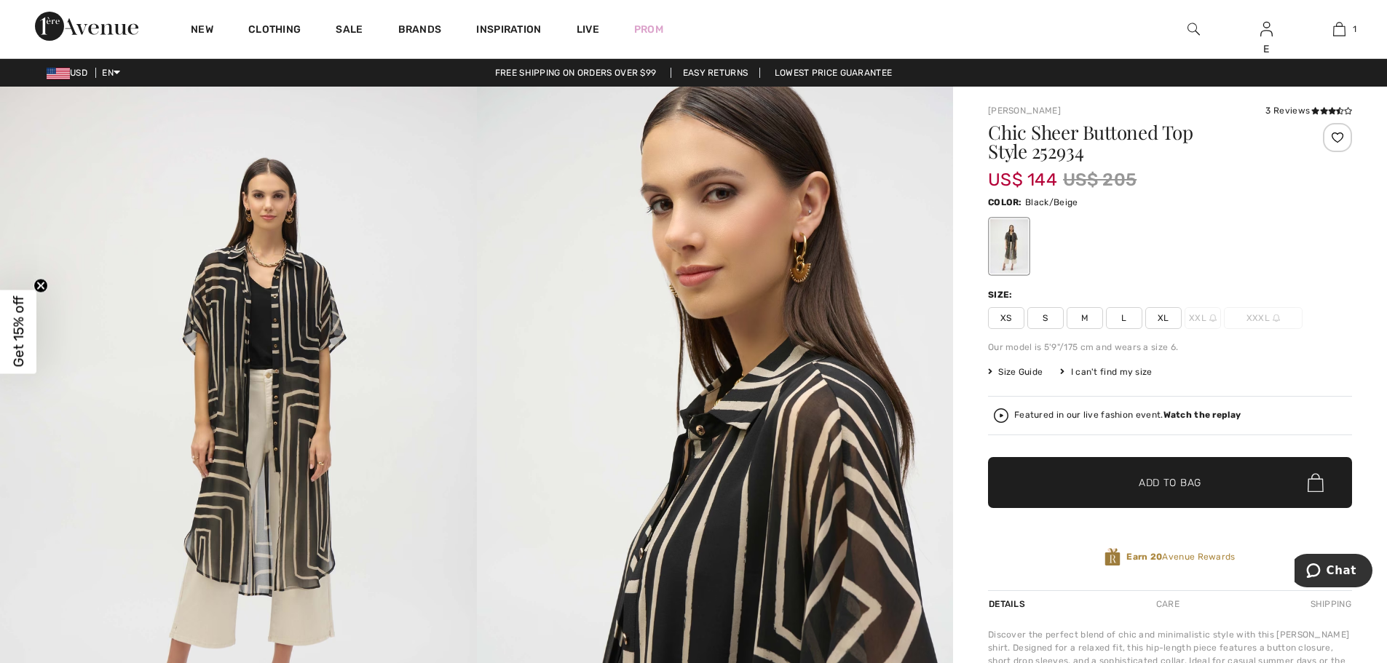
click at [1160, 317] on span "XL" at bounding box center [1163, 318] width 36 height 22
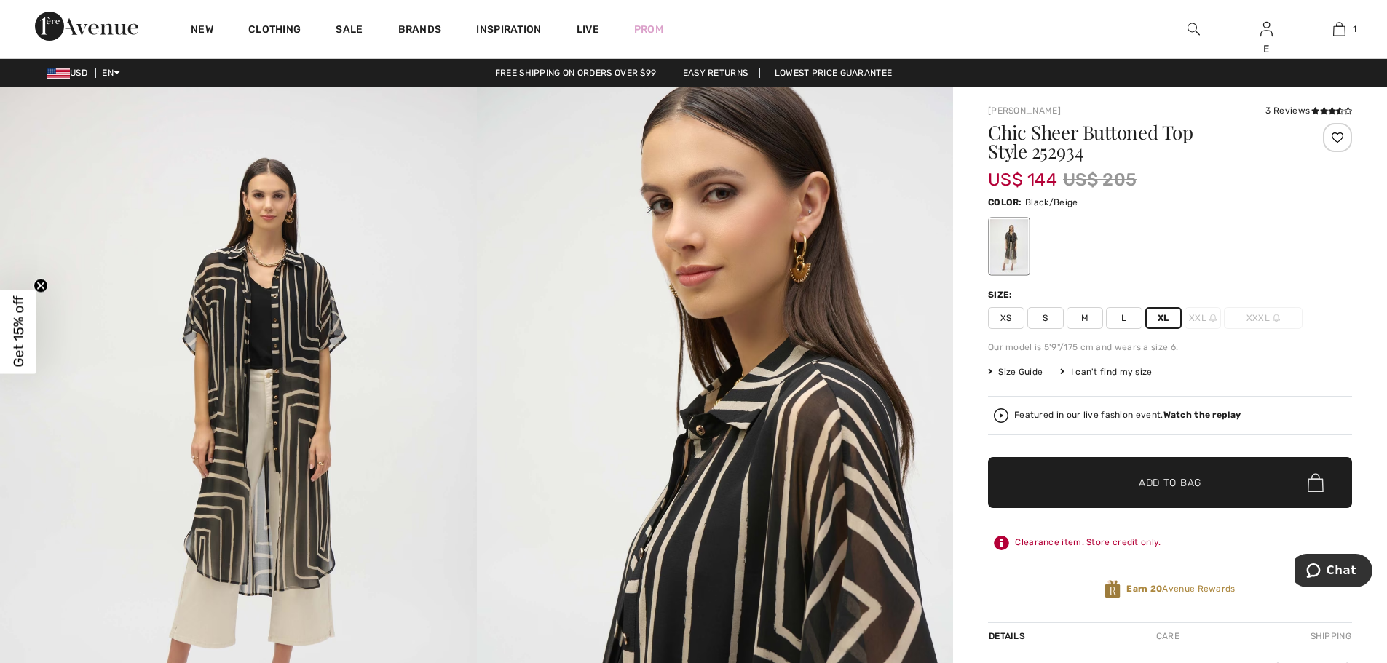
click at [1175, 482] on span "Add to Bag" at bounding box center [1169, 482] width 63 height 15
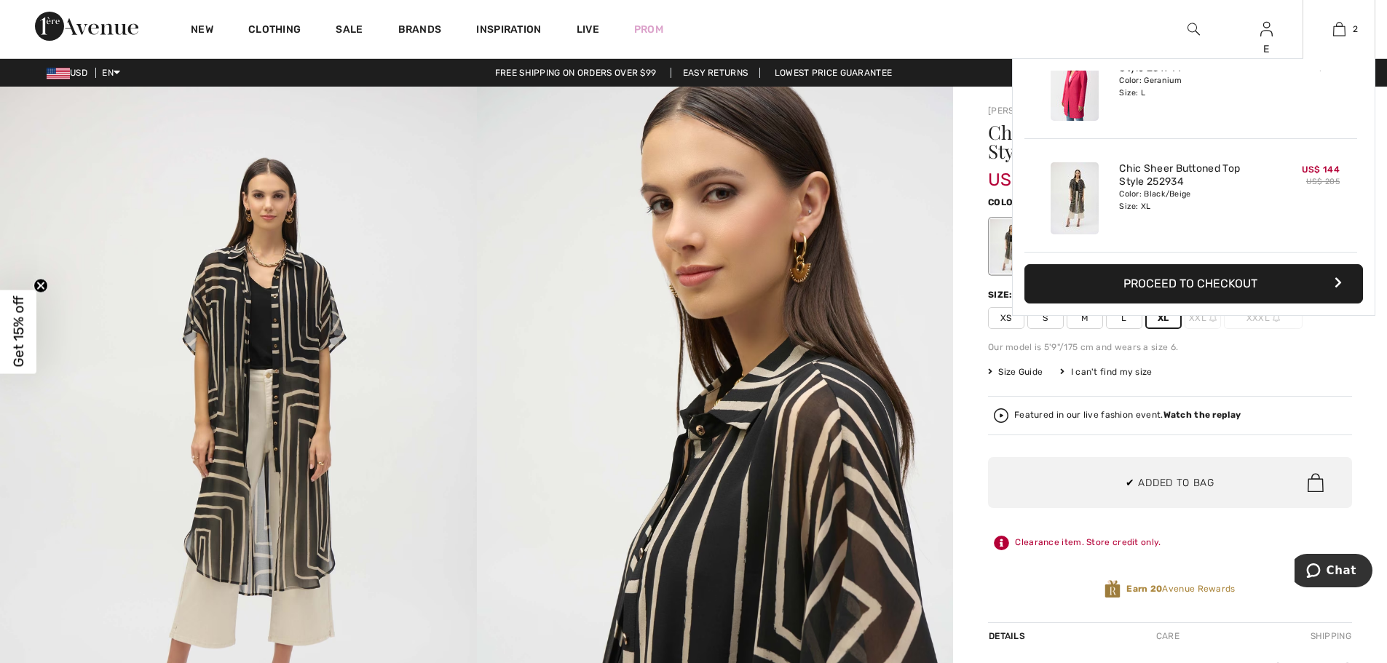
click at [1174, 282] on button "Proceed to Checkout" at bounding box center [1193, 283] width 338 height 39
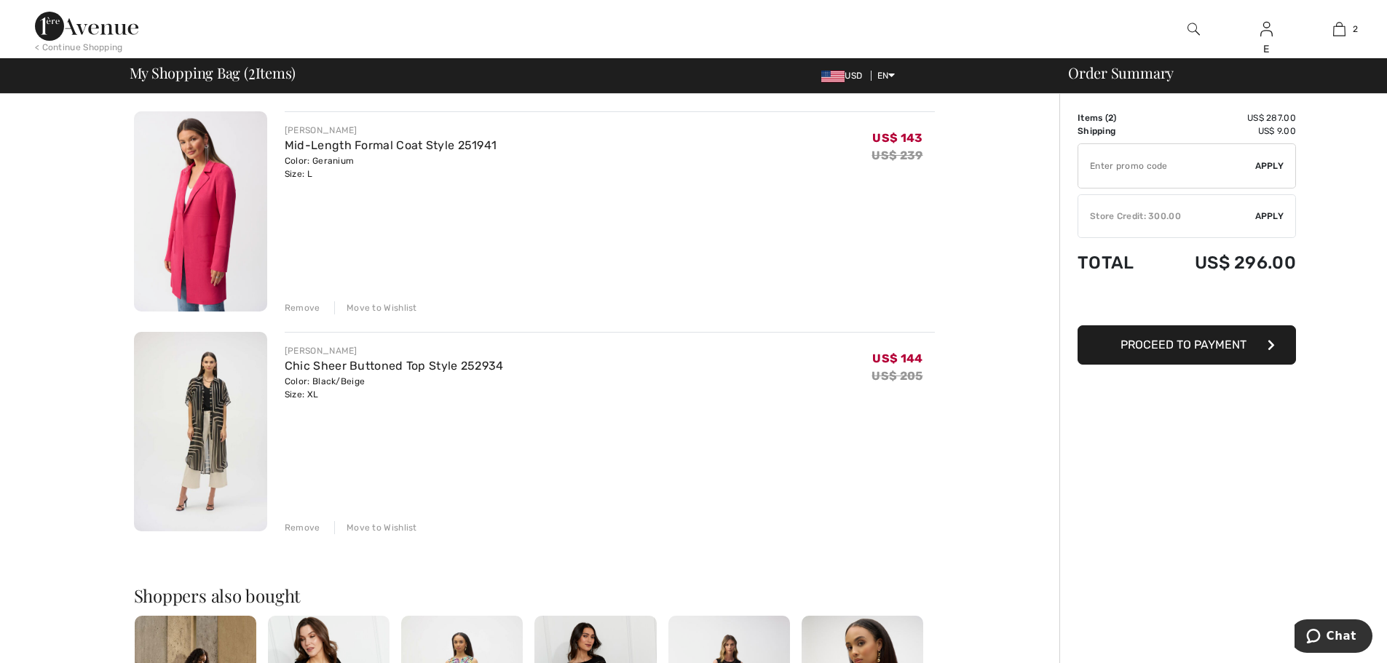
drag, startPoint x: 1208, startPoint y: 346, endPoint x: 1207, endPoint y: 354, distance: 8.8
click at [1208, 345] on span "Proceed to Payment" at bounding box center [1183, 345] width 126 height 14
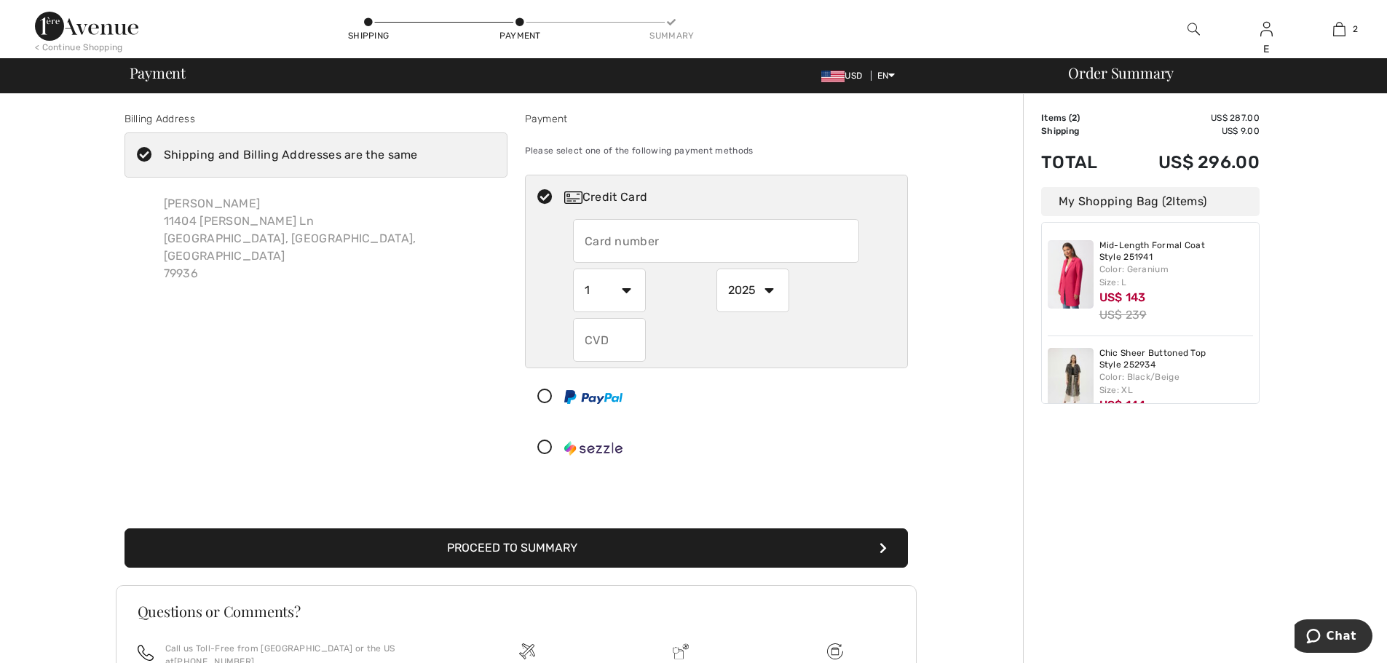
click at [730, 247] on input "text" at bounding box center [716, 241] width 286 height 44
radio input "true"
click at [1319, 239] on div "Order Summary Details Items ( 2 ) US$ 287.00 Promo code US$ 0.00 Shipping US$ 9…" at bounding box center [1205, 460] width 364 height 733
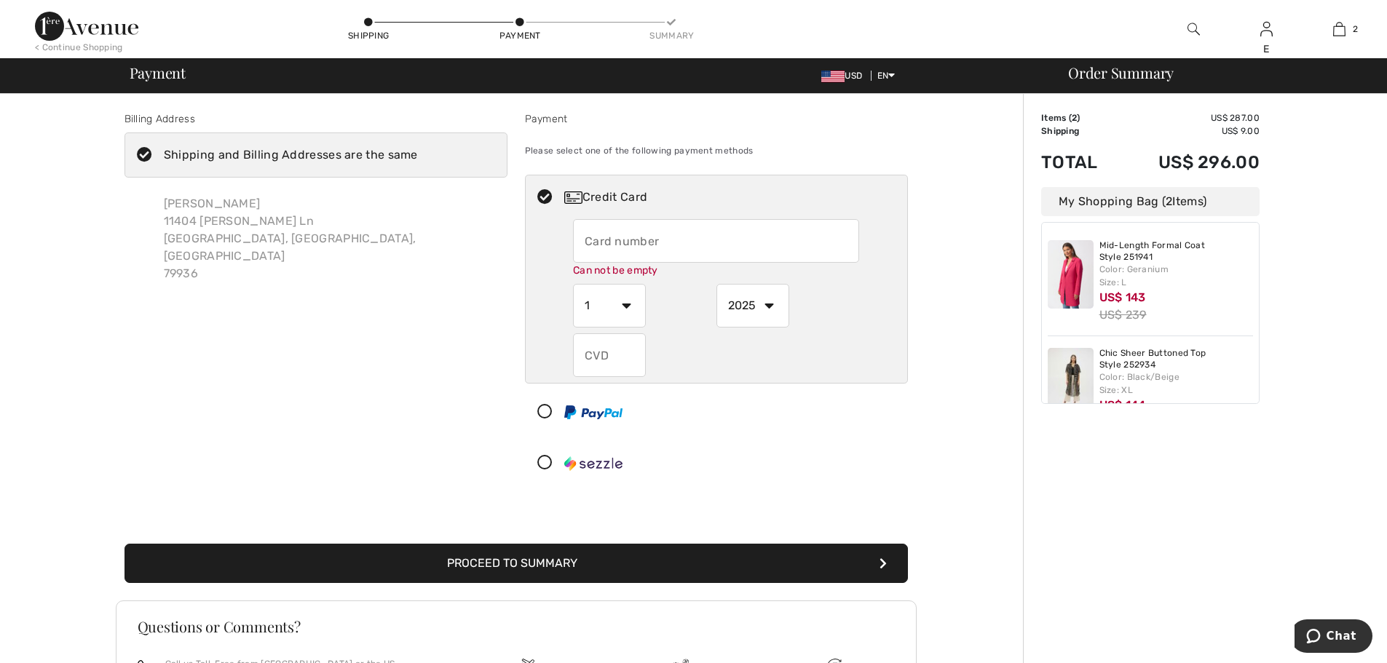
drag, startPoint x: 1134, startPoint y: 489, endPoint x: 1205, endPoint y: 400, distance: 113.4
click at [1133, 489] on div "Order Summary Details Items ( 2 ) US$ 287.00 Promo code US$ 0.00 Shipping US$ 9…" at bounding box center [1205, 468] width 364 height 748
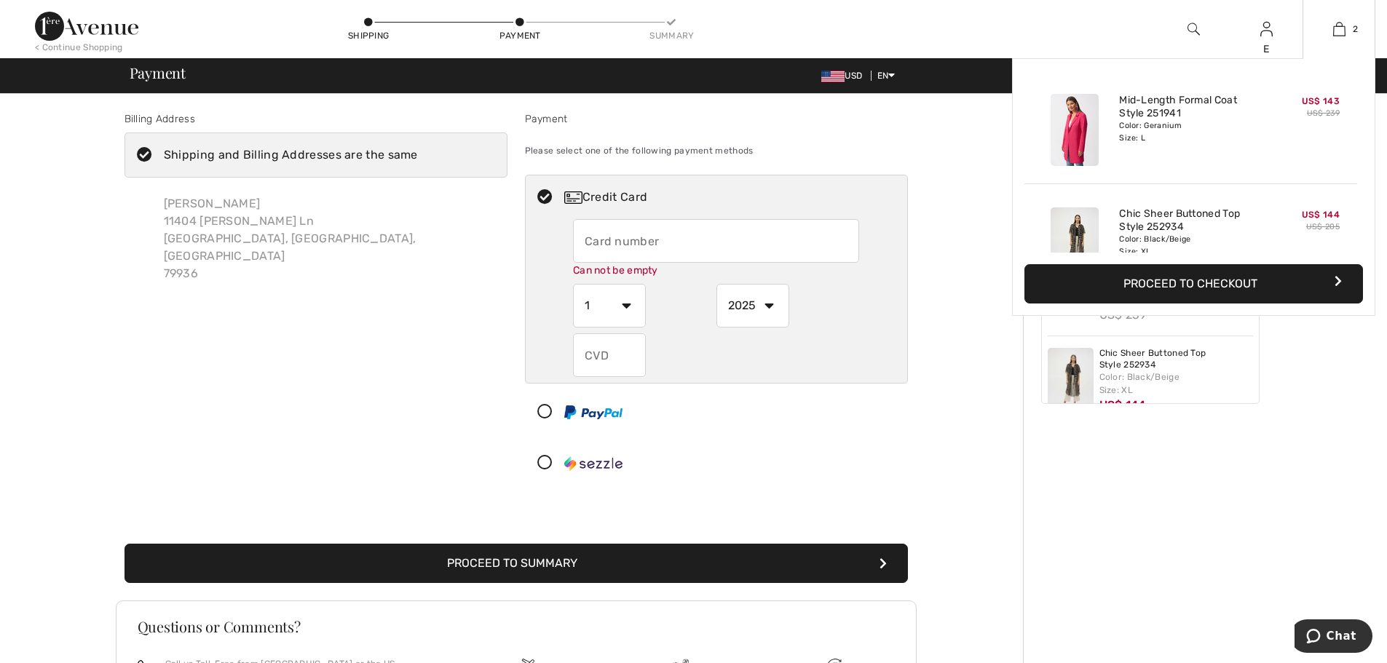
click at [1223, 282] on button "Proceed to Checkout" at bounding box center [1193, 283] width 338 height 39
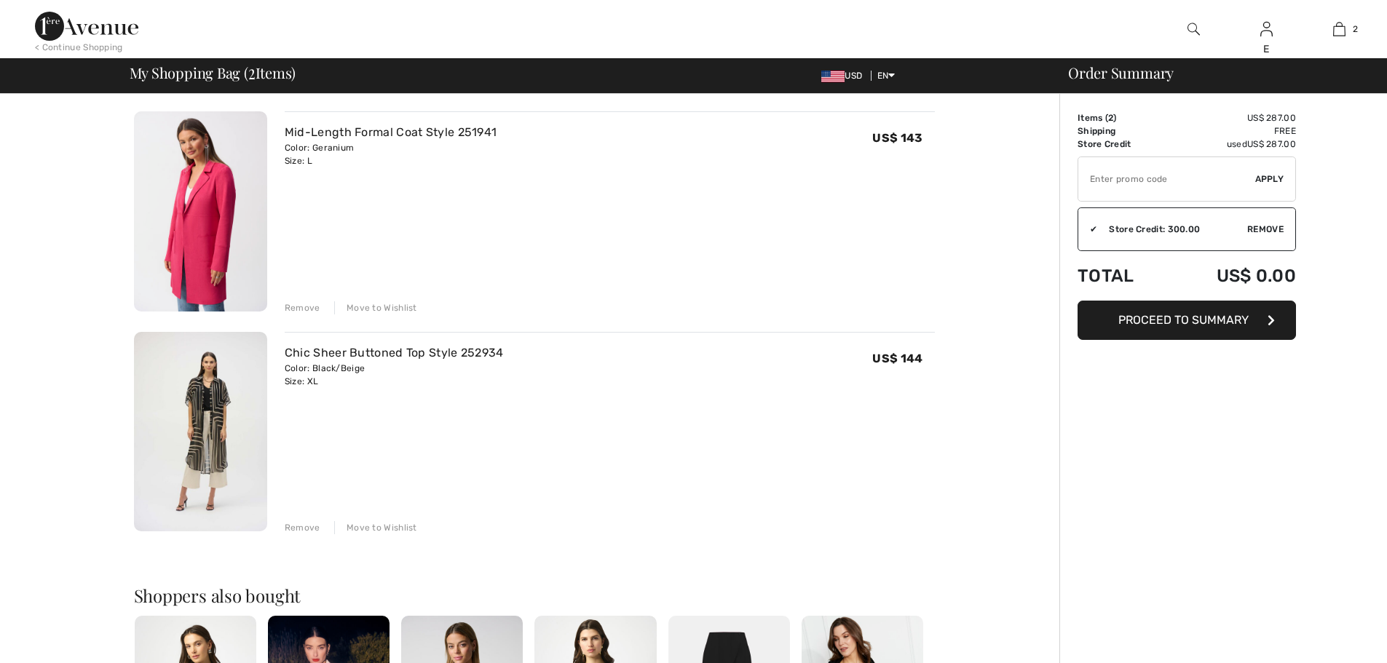
click at [1165, 181] on input "TEXT" at bounding box center [1166, 179] width 177 height 44
paste input "NEW15"
type input "NEW15"
click at [1329, 192] on div "Order Summary Details Items ( 2 ) US$ 287.00 Promo code US$ 0.00 Shipping Free …" at bounding box center [1223, 618] width 328 height 1049
click at [1264, 178] on span "Apply" at bounding box center [1269, 178] width 29 height 13
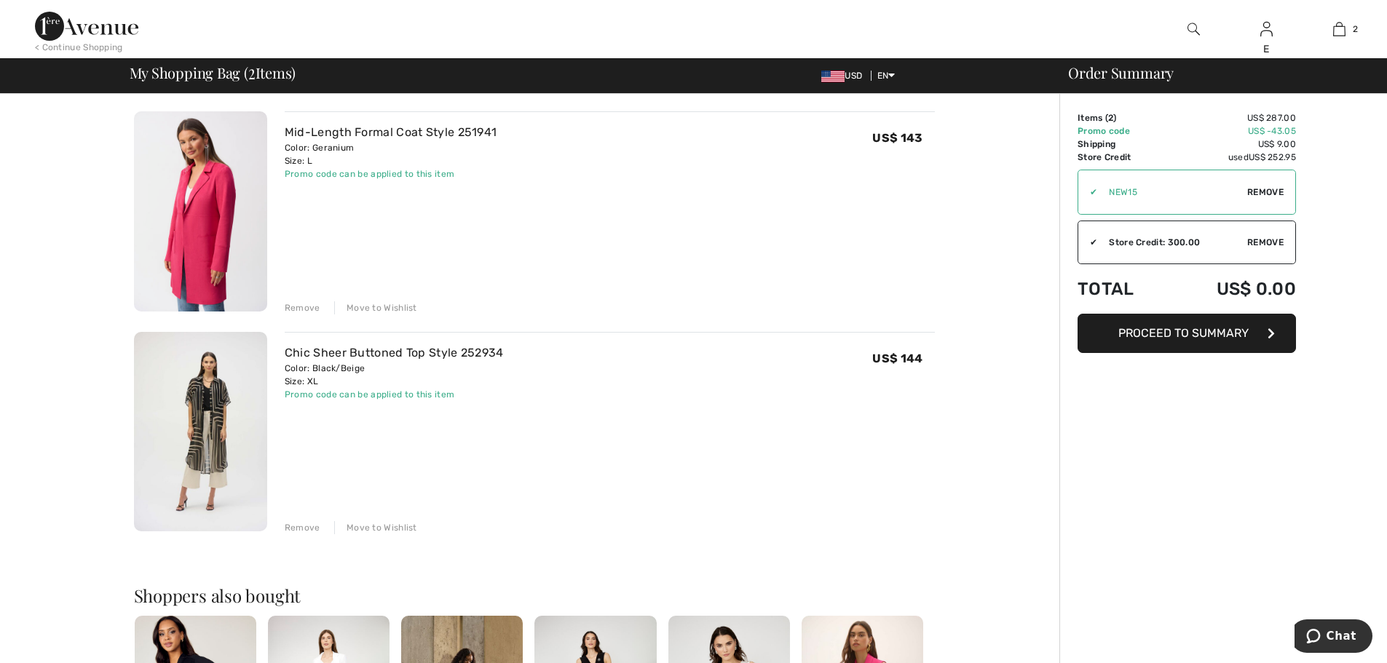
click at [1191, 26] on img at bounding box center [1193, 28] width 12 height 17
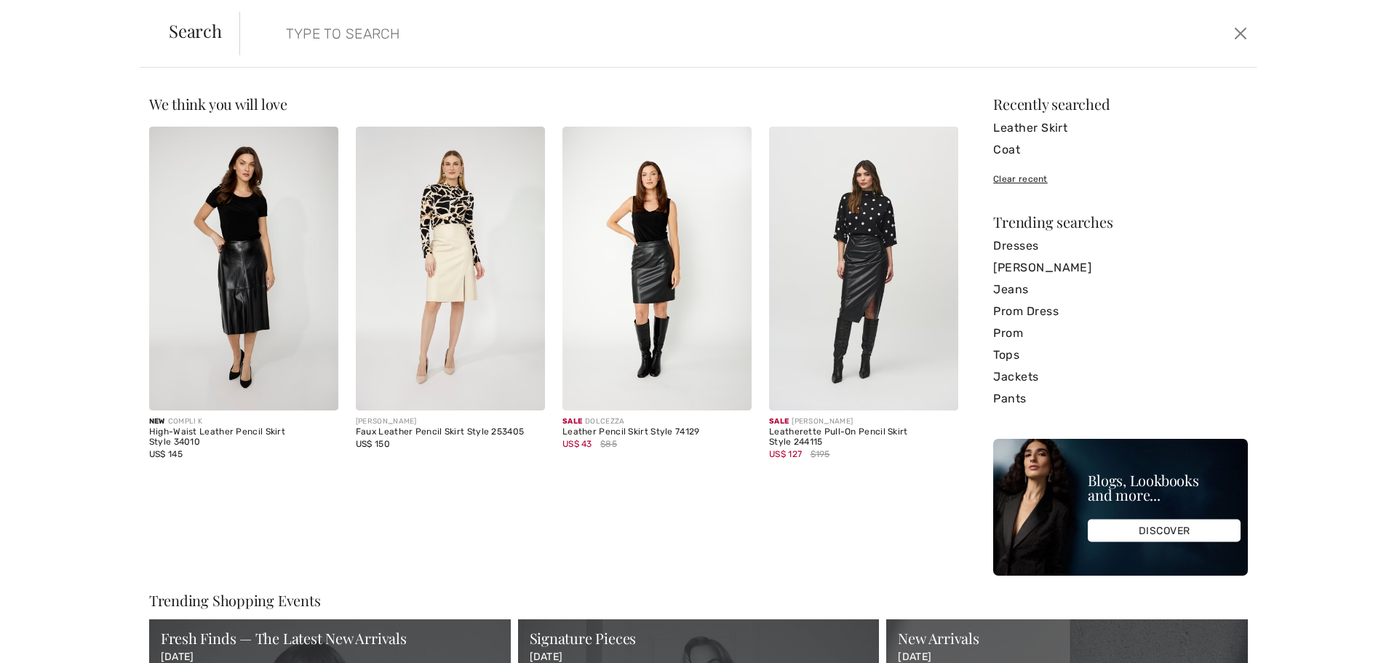
click at [422, 39] on input "search" at bounding box center [633, 34] width 716 height 44
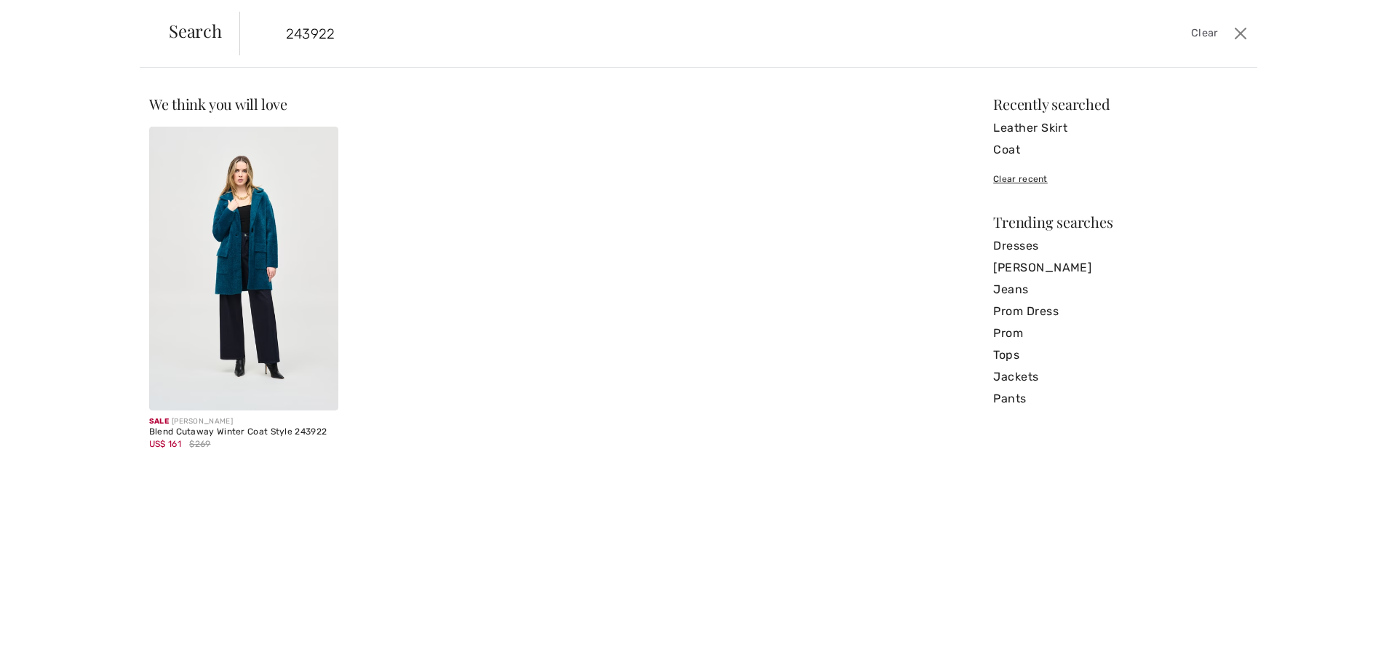
type input "243922"
click at [252, 282] on img at bounding box center [243, 269] width 189 height 284
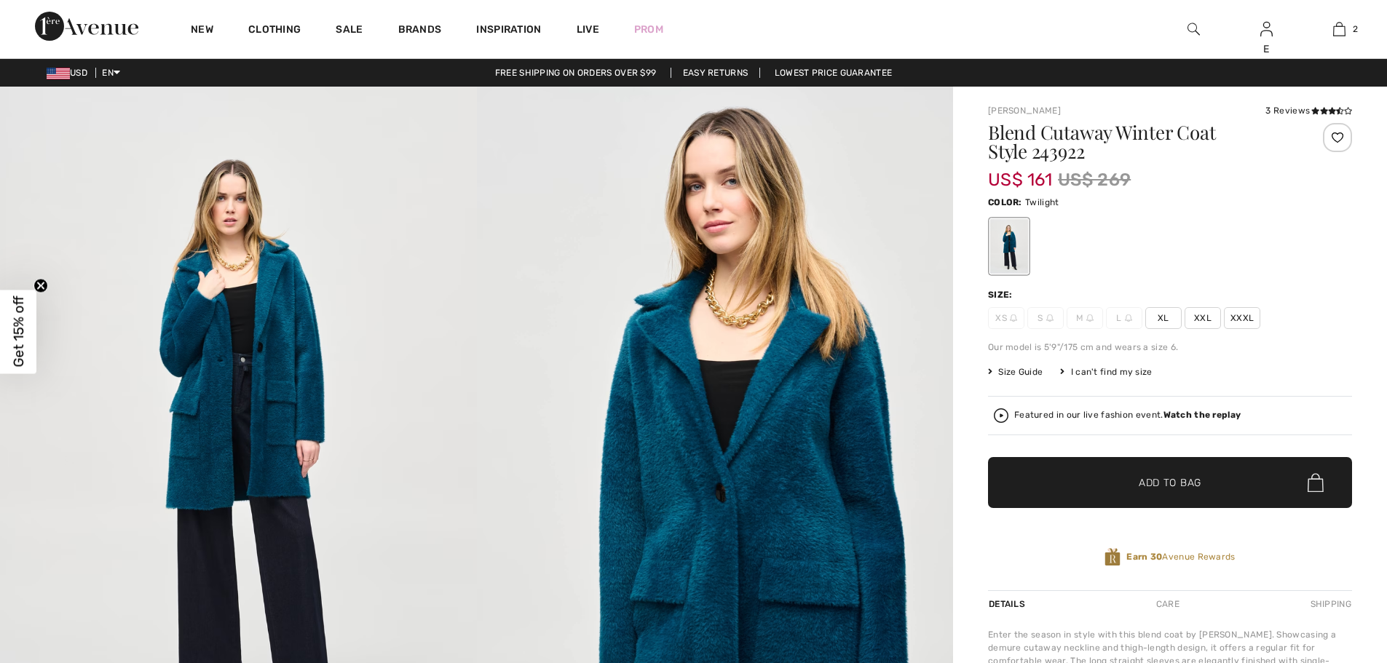
click at [1164, 317] on span "XL" at bounding box center [1163, 318] width 36 height 22
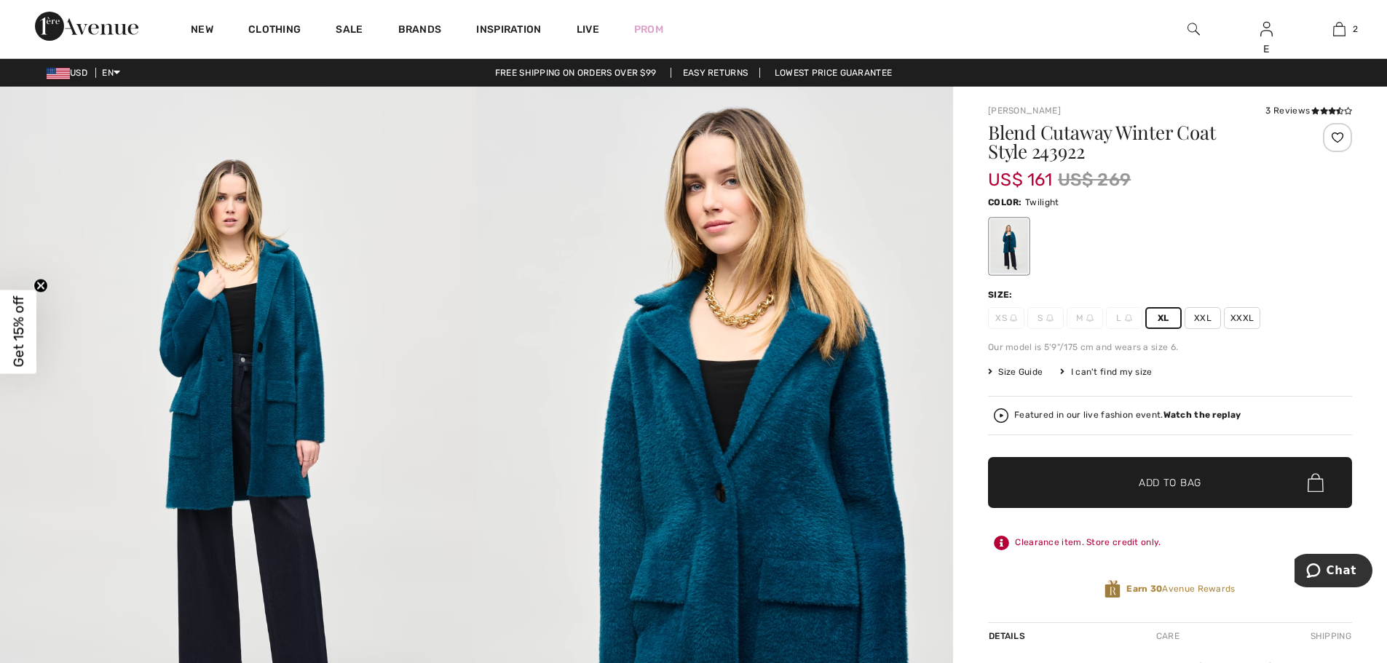
click at [1170, 480] on span "Add to Bag" at bounding box center [1169, 482] width 63 height 15
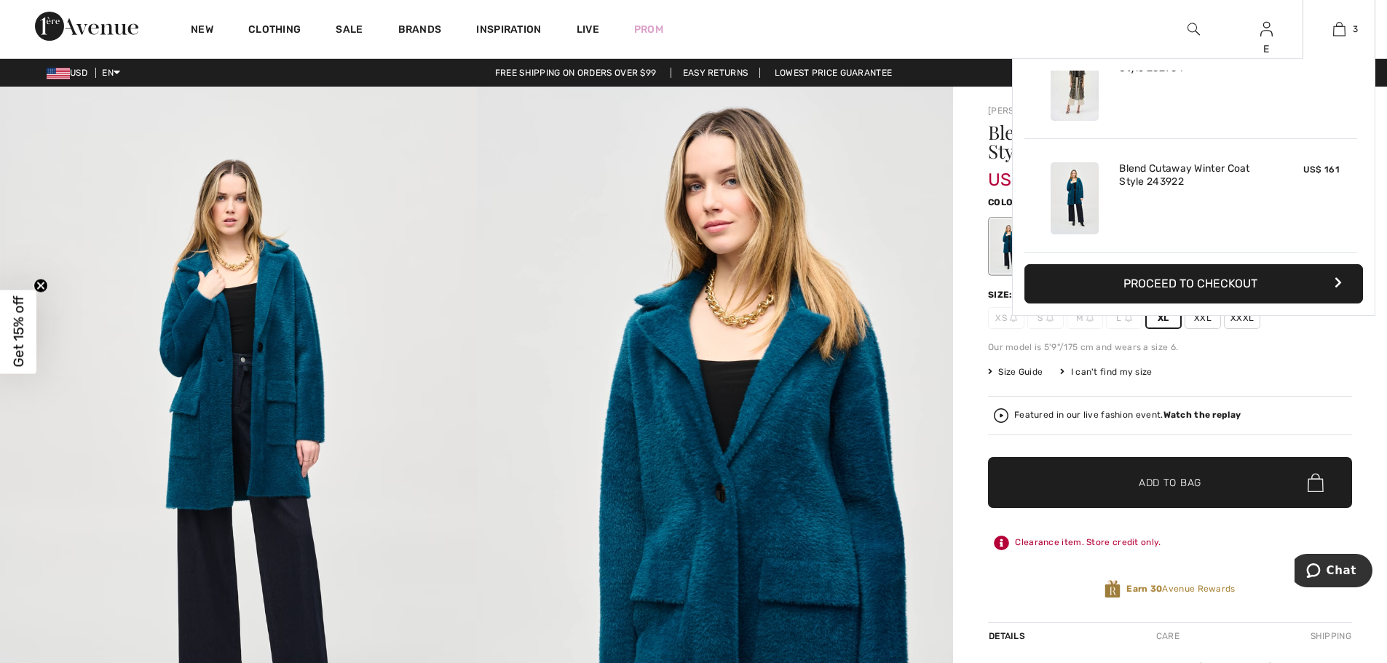
click at [1226, 282] on button "Proceed to Checkout" at bounding box center [1193, 283] width 338 height 39
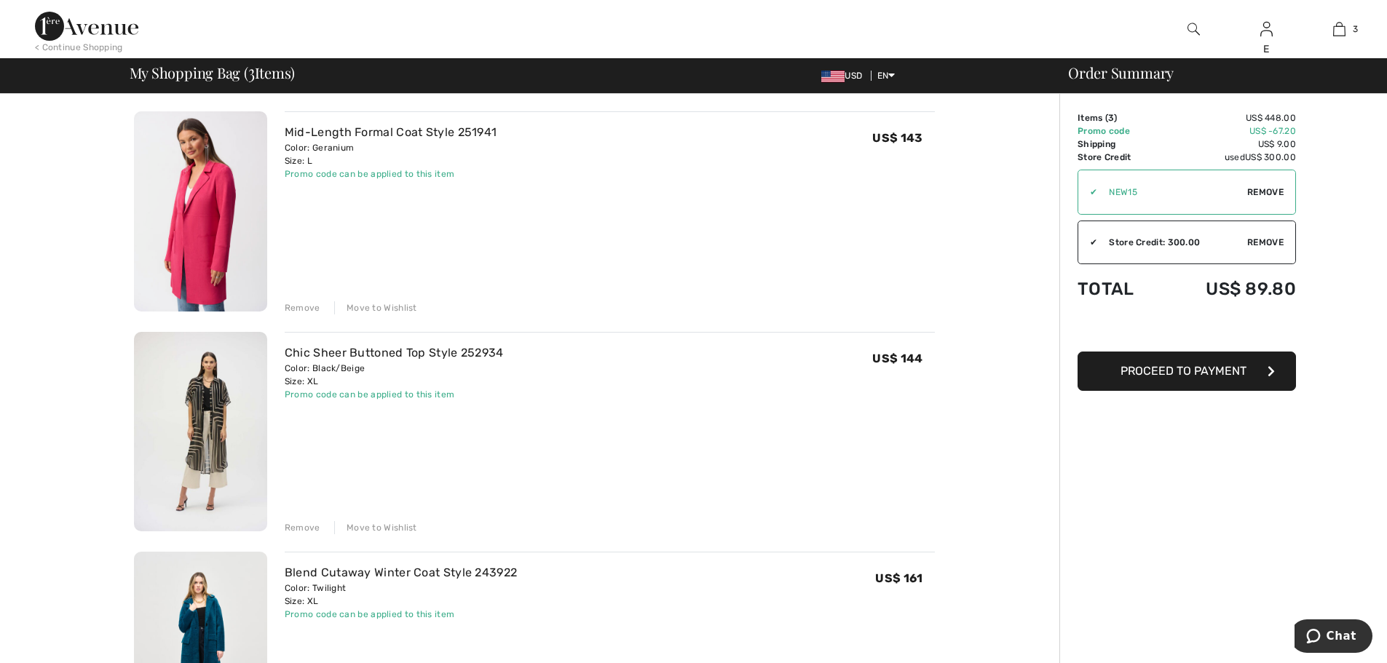
click at [1183, 372] on span "Proceed to Payment" at bounding box center [1183, 371] width 126 height 14
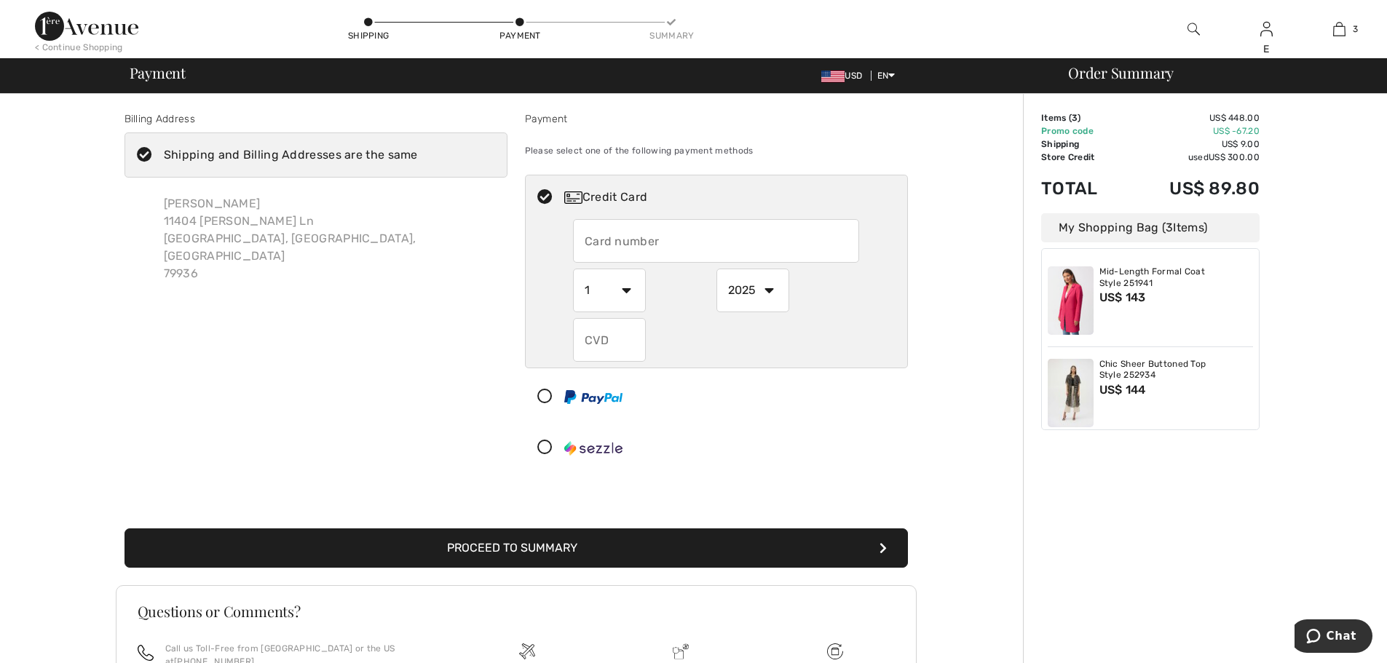
click at [648, 228] on input "text" at bounding box center [716, 241] width 286 height 44
radio input "true"
type input "[CREDIT_CARD_NUMBER]"
click at [622, 290] on select "1 2 3 4 5 6 7 8 9 10 11 12" at bounding box center [609, 291] width 73 height 44
radio input "true"
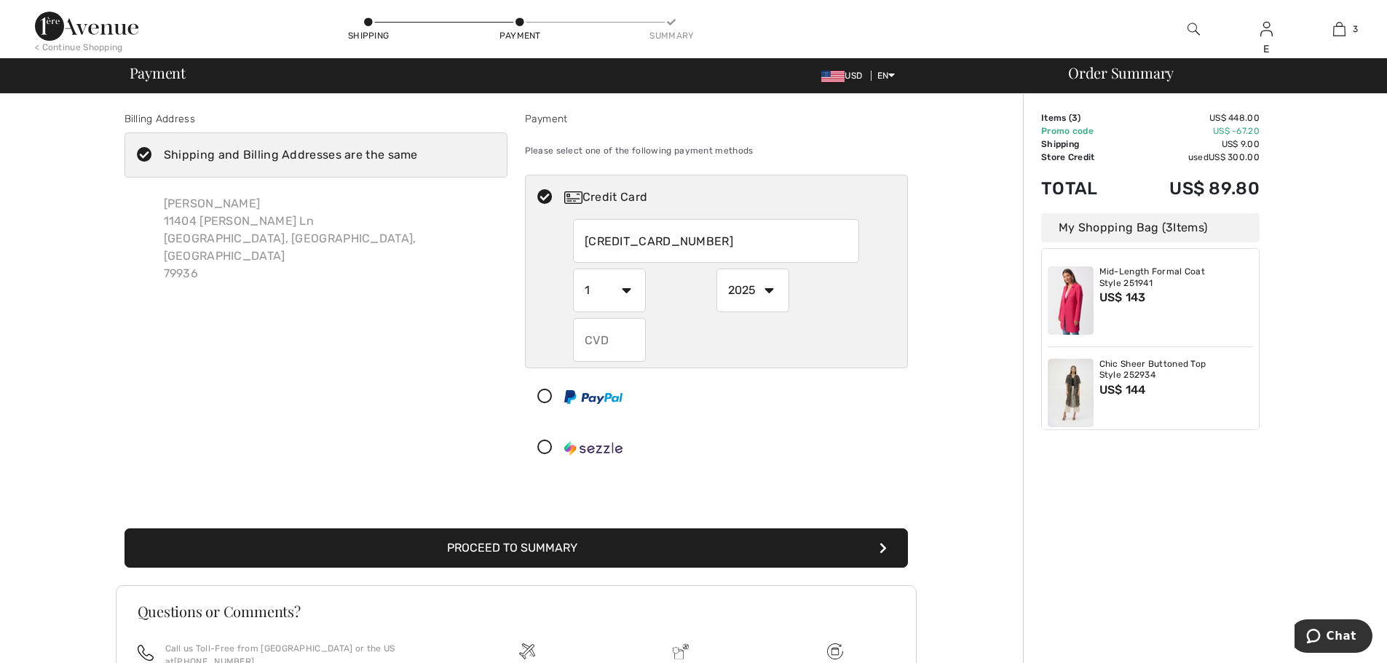
select select "7"
click at [573, 269] on select "1 2 3 4 5 6 7 8 9 10 11 12" at bounding box center [609, 291] width 73 height 44
click at [746, 293] on select "2025 2026 2027 2028 2029 2030 2031 2032 2033 2034 2035" at bounding box center [752, 291] width 73 height 44
radio input "true"
select select "2026"
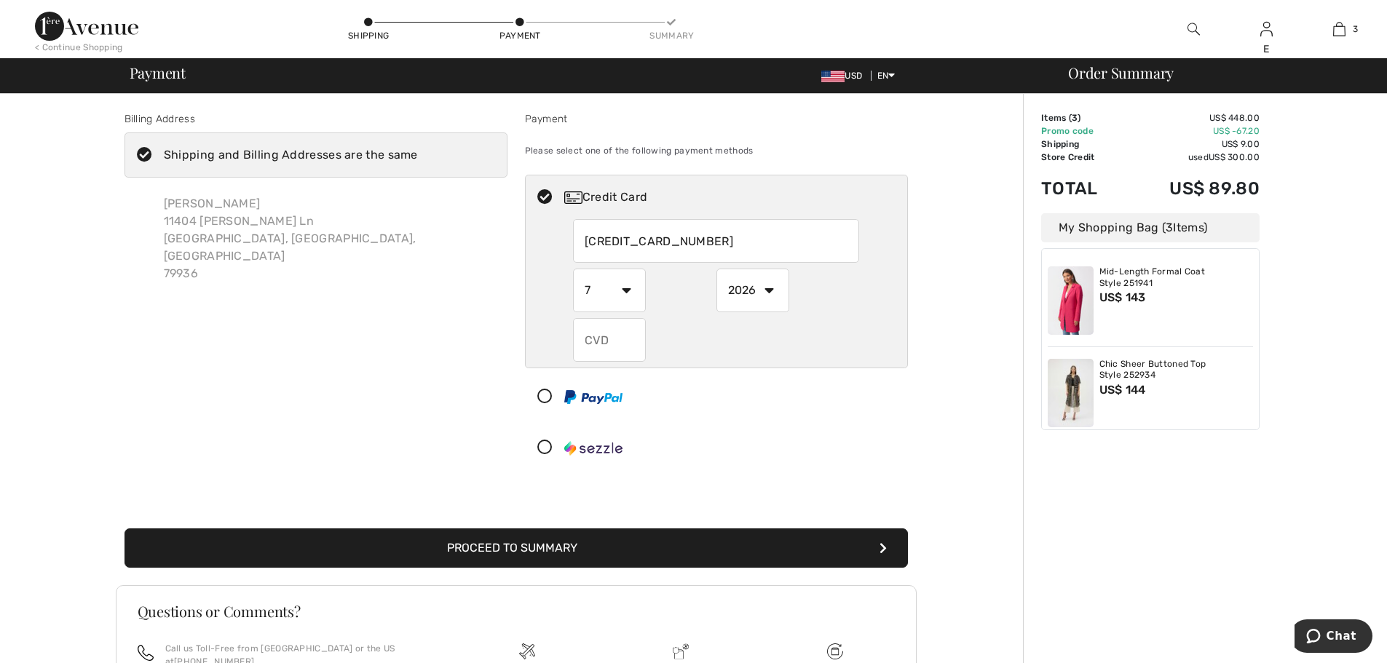
click at [716, 269] on select "2025 2026 2027 2028 2029 2030 2031 2032 2033 2034 2035" at bounding box center [752, 291] width 73 height 44
click at [619, 341] on input "text" at bounding box center [609, 340] width 73 height 44
radio input "true"
type input "580"
click at [707, 544] on button "Proceed to Summary" at bounding box center [515, 547] width 783 height 39
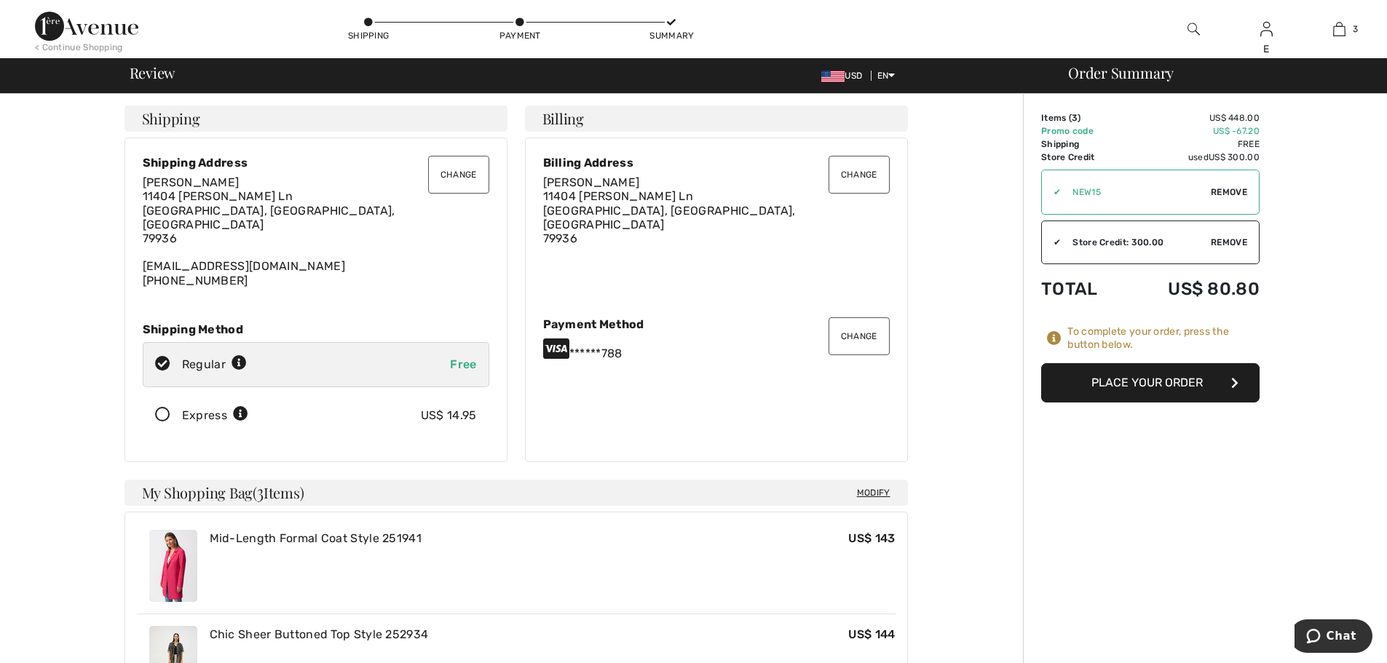
click at [1153, 382] on button "Place Your Order" at bounding box center [1150, 382] width 218 height 39
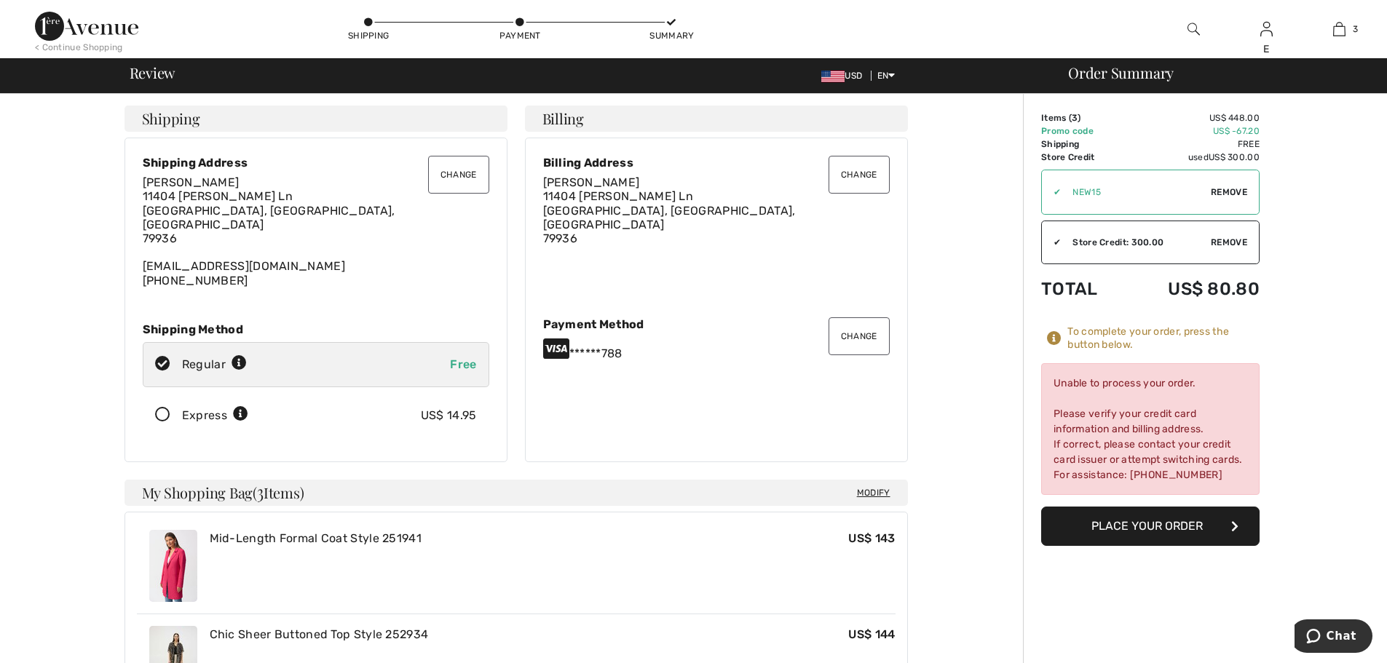
click at [1143, 527] on button "Place Your Order" at bounding box center [1150, 526] width 218 height 39
click at [1148, 527] on button "Place Your Order" at bounding box center [1150, 526] width 218 height 39
click at [1148, 524] on button "Place Your Order" at bounding box center [1150, 526] width 218 height 39
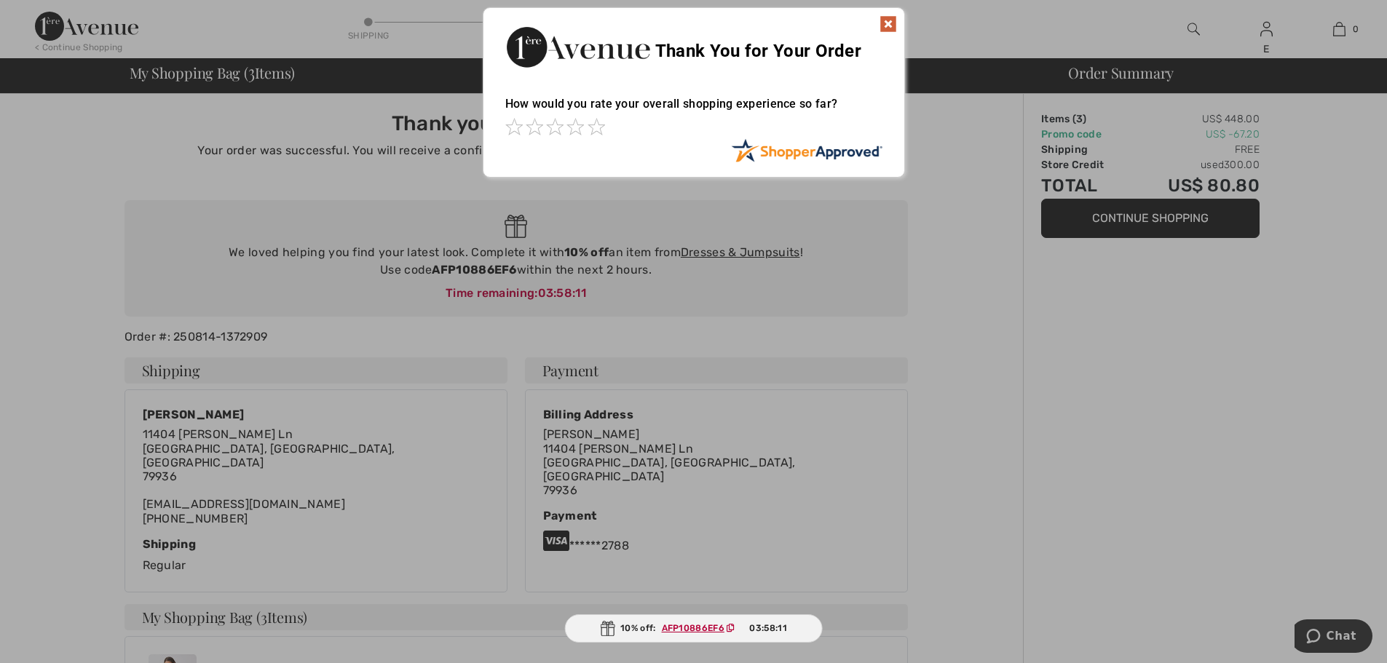
click at [886, 21] on img at bounding box center [887, 23] width 17 height 17
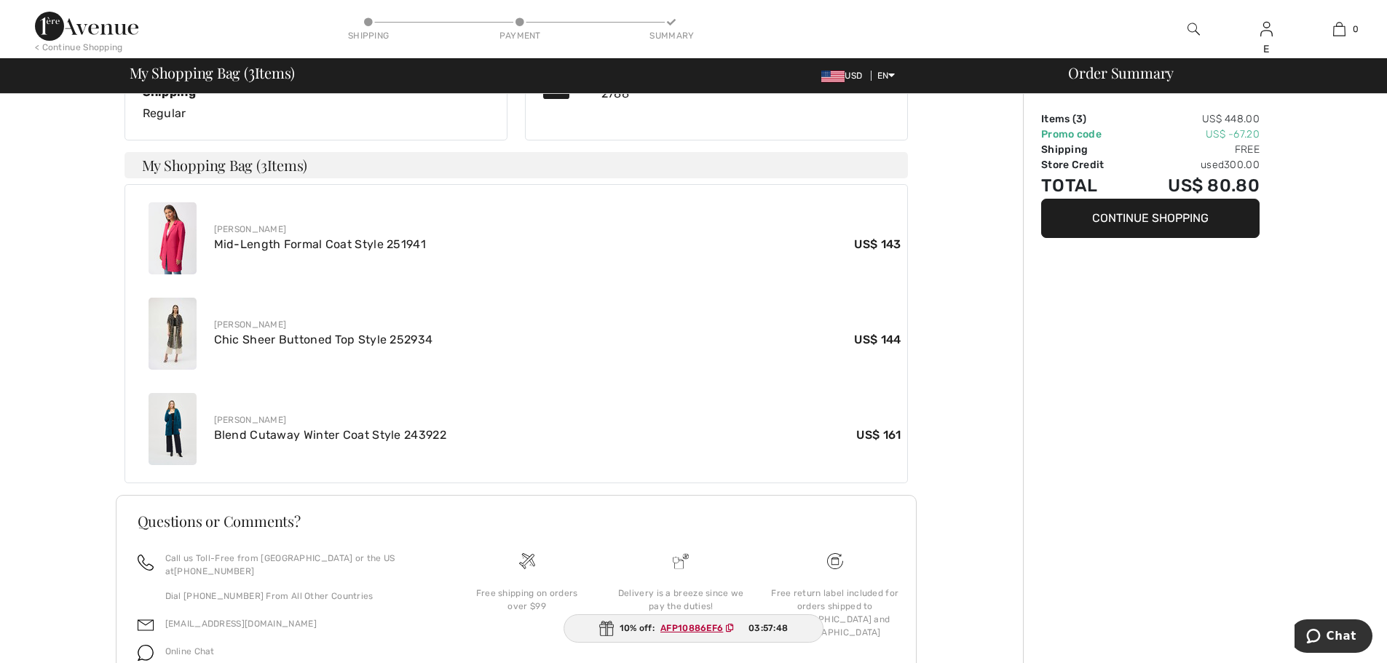
scroll to position [426, 0]
